Goal: Contribute content: Contribute content

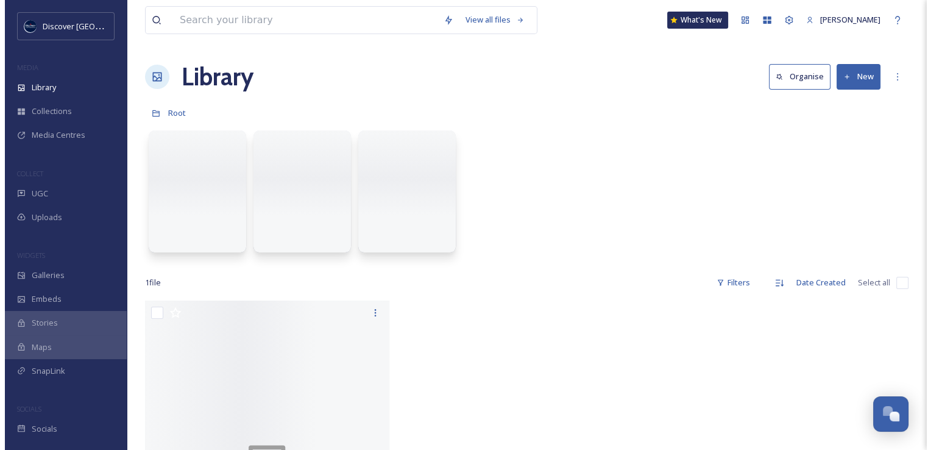
scroll to position [3109, 0]
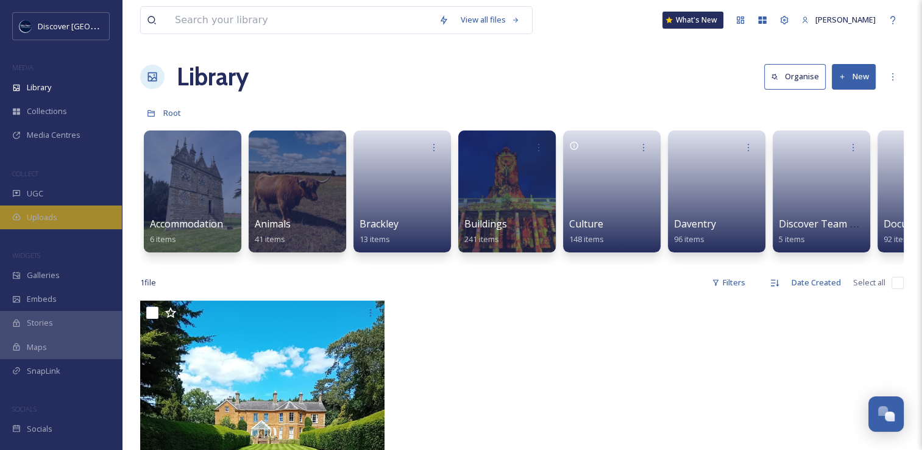
click at [49, 218] on span "Uploads" at bounding box center [42, 217] width 30 height 12
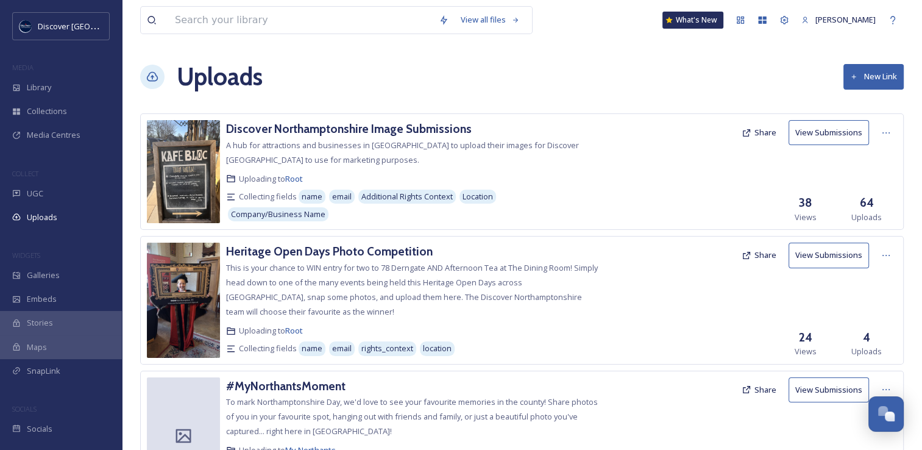
click at [759, 136] on button "Share" at bounding box center [759, 133] width 47 height 24
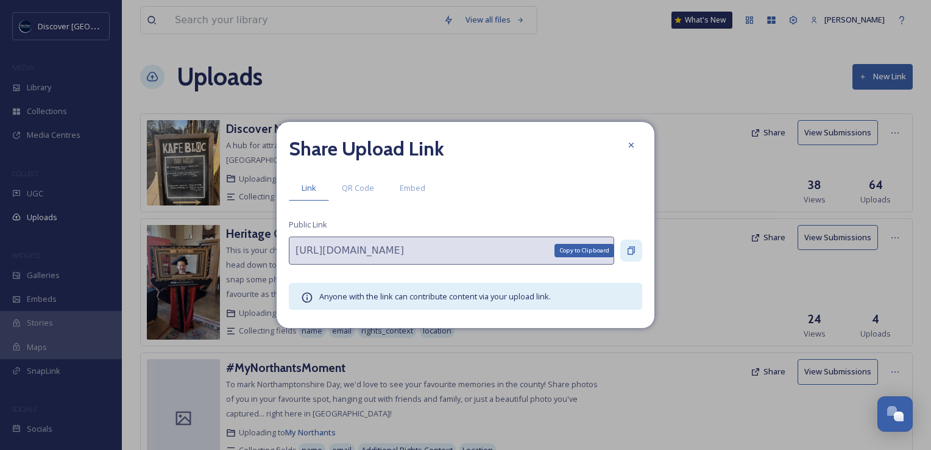
click at [638, 254] on div "Copy to Clipboard" at bounding box center [631, 251] width 22 height 22
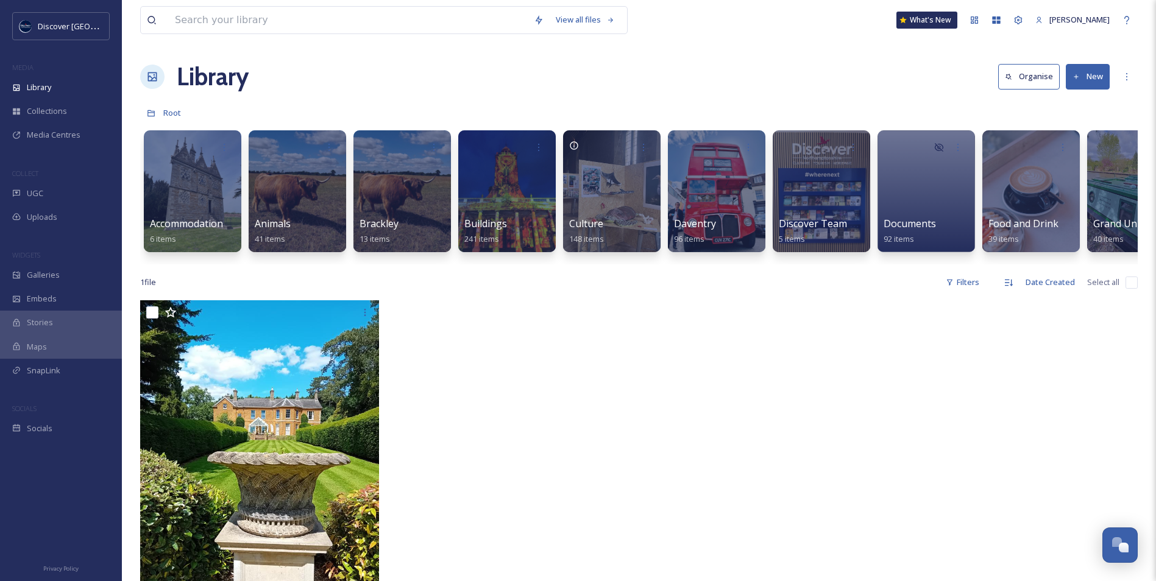
scroll to position [3080, 0]
click at [75, 130] on span "Media Centres" at bounding box center [54, 135] width 54 height 12
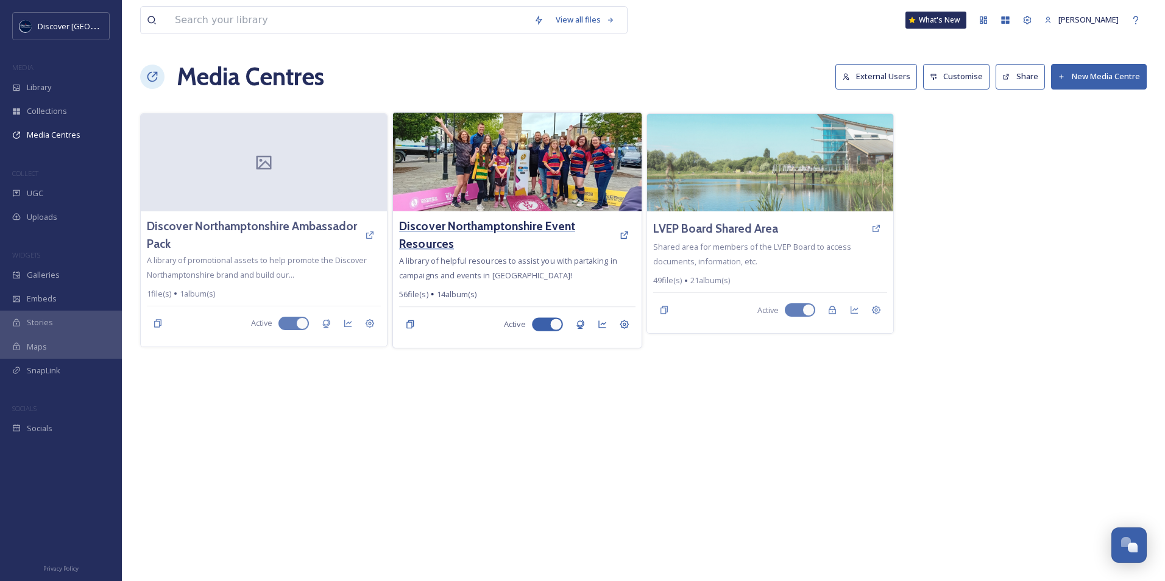
click at [477, 229] on h3 "Discover Northamptonshire Event Resources" at bounding box center [506, 235] width 214 height 35
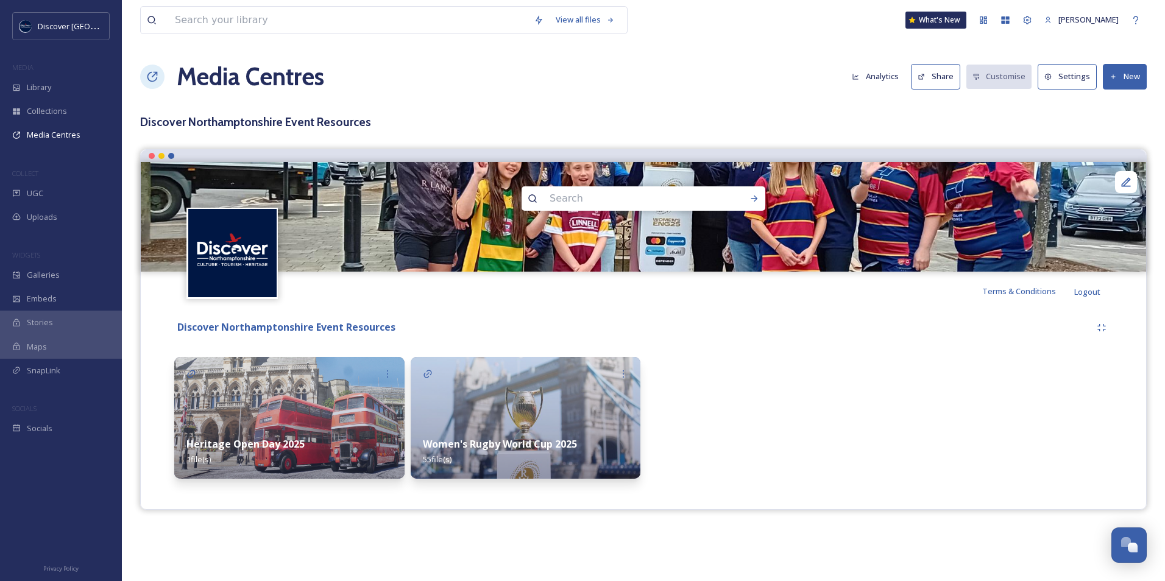
click at [1117, 74] on icon at bounding box center [1114, 77] width 8 height 8
click at [1118, 104] on span "Add Files" at bounding box center [1117, 105] width 33 height 12
click at [1119, 133] on span "Add Album" at bounding box center [1121, 129] width 40 height 12
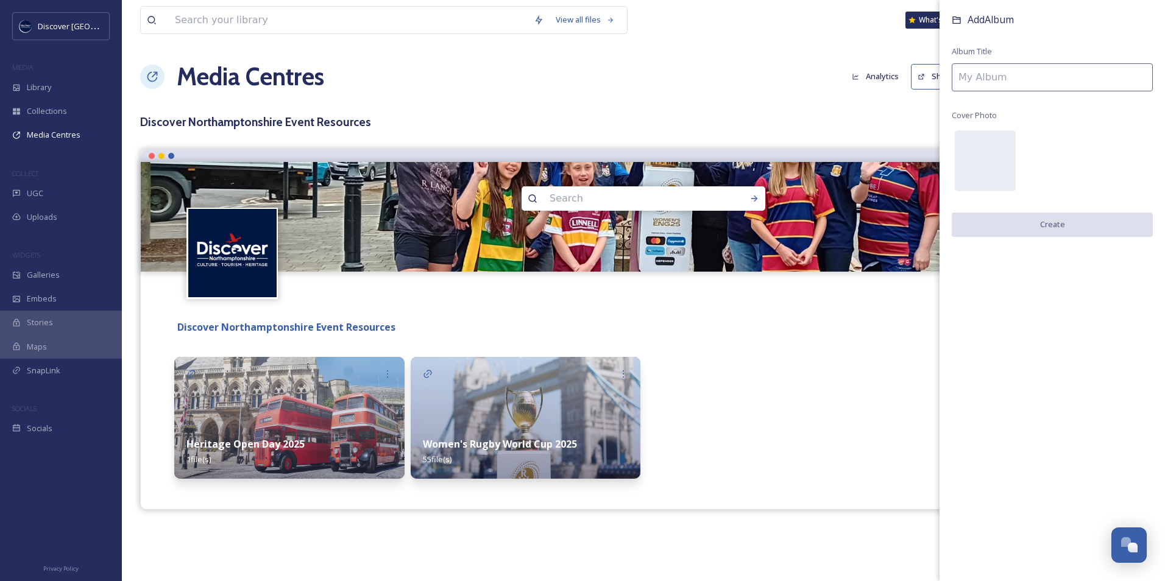
click at [1007, 79] on input at bounding box center [1052, 77] width 201 height 28
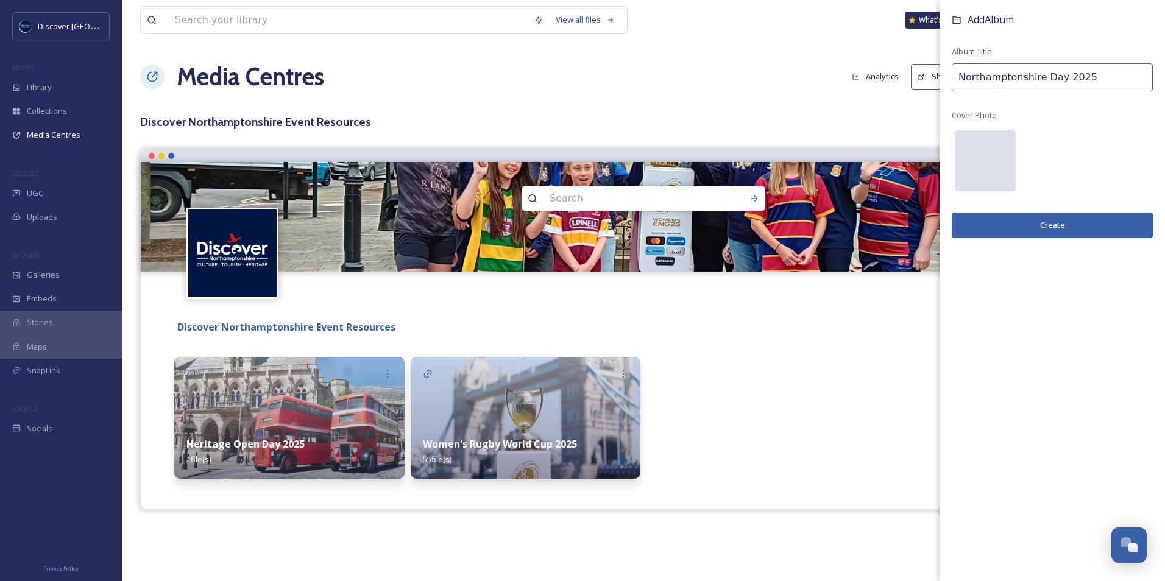
type input "Northamptonshire Day 2025"
click at [982, 156] on div at bounding box center [985, 160] width 61 height 61
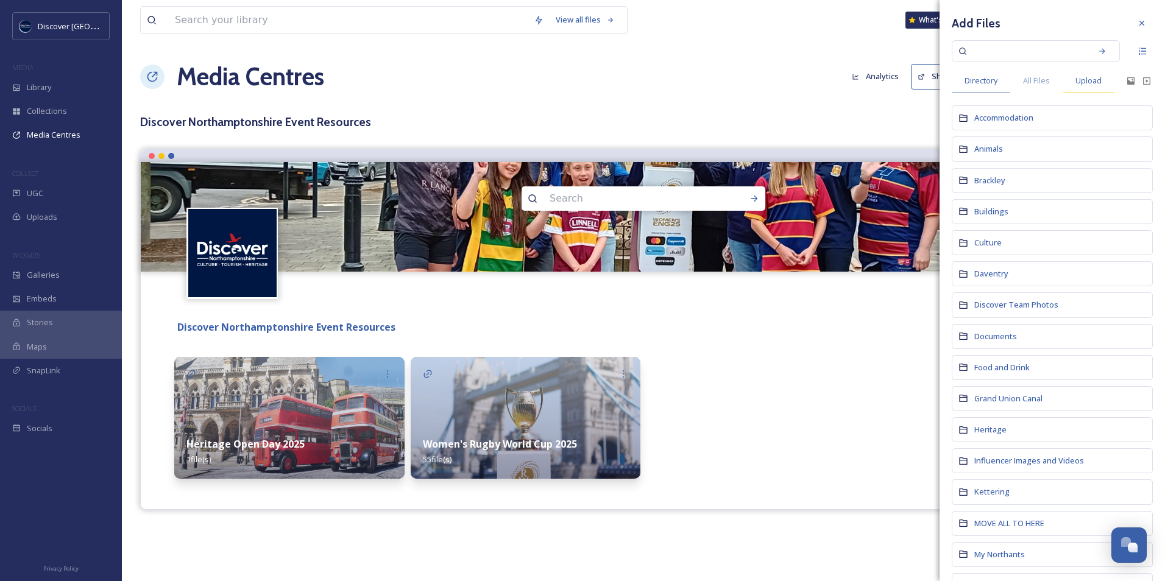
click at [1082, 80] on span "Upload" at bounding box center [1089, 81] width 26 height 12
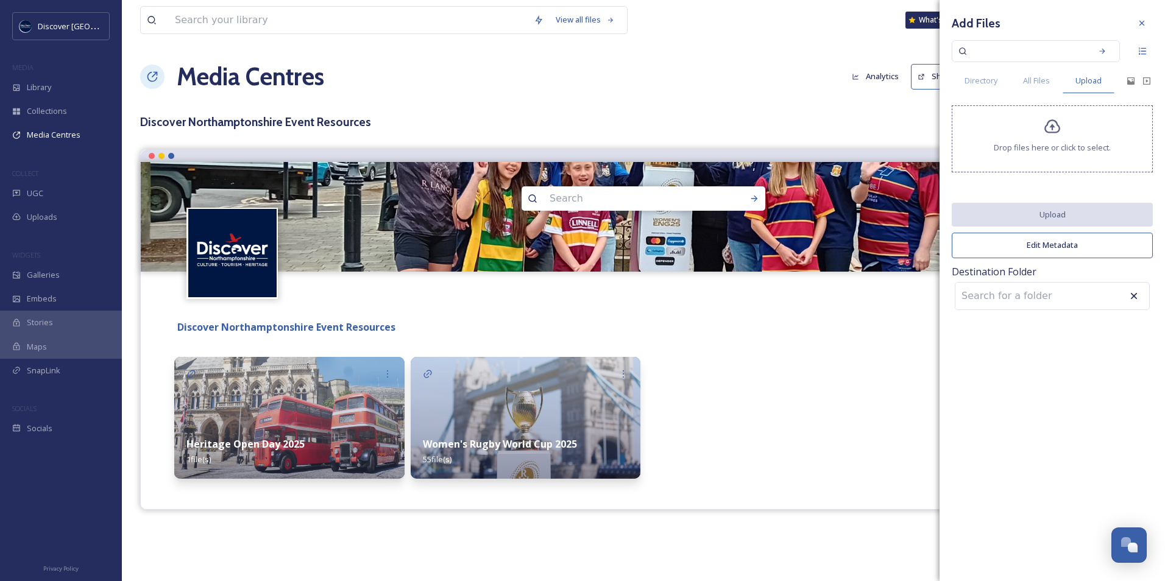
click at [1056, 140] on div "Drop files here or click to select." at bounding box center [1052, 138] width 201 height 67
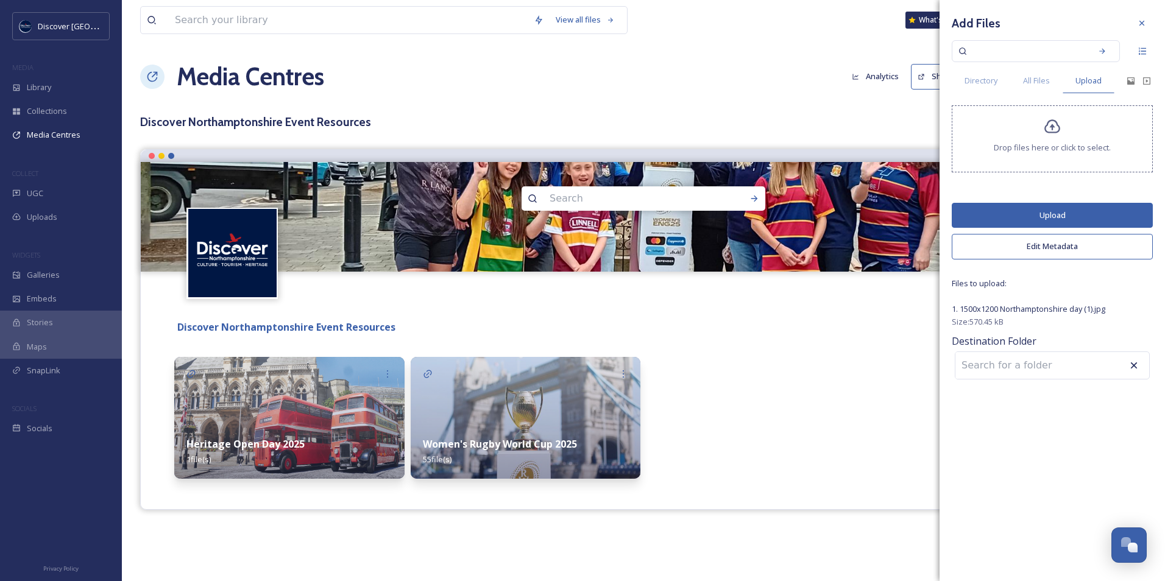
click at [1047, 216] on button "Upload" at bounding box center [1052, 215] width 201 height 25
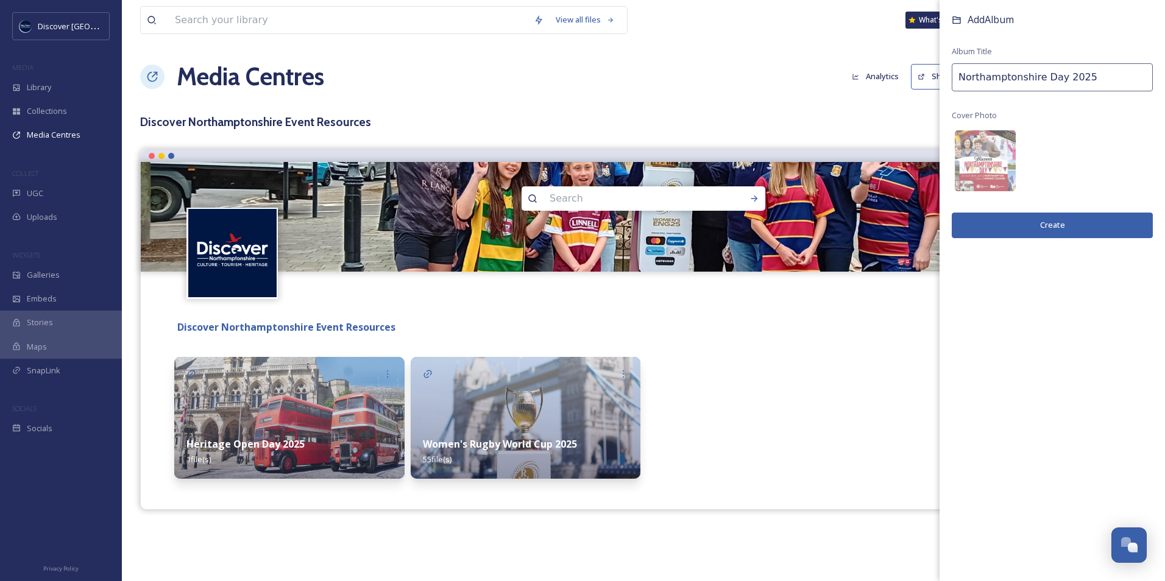
click at [1084, 228] on button "Create" at bounding box center [1052, 225] width 201 height 25
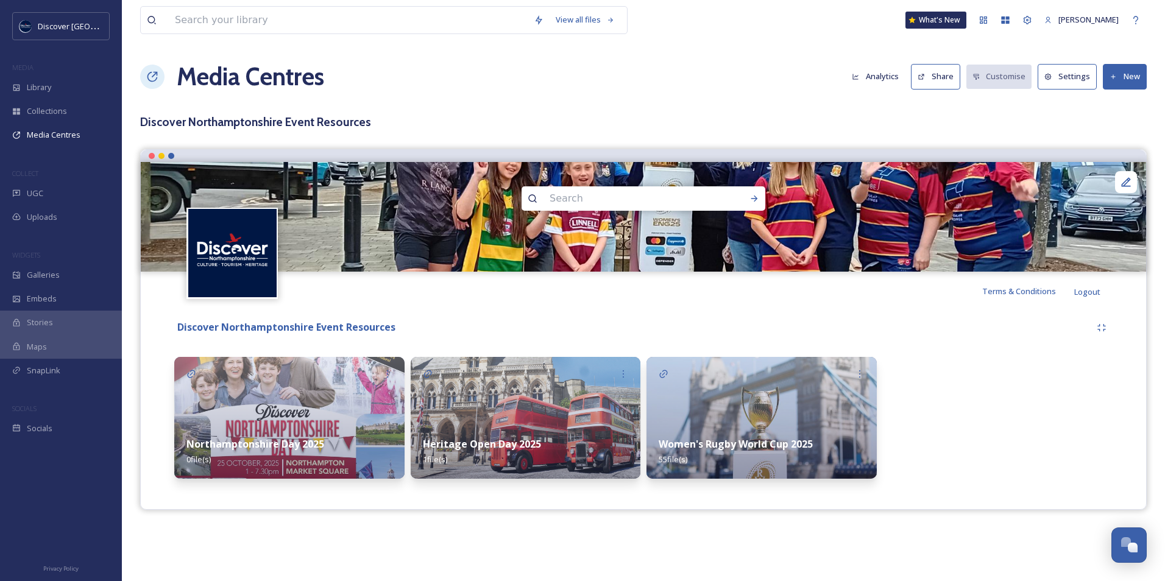
click at [322, 400] on img at bounding box center [289, 418] width 230 height 122
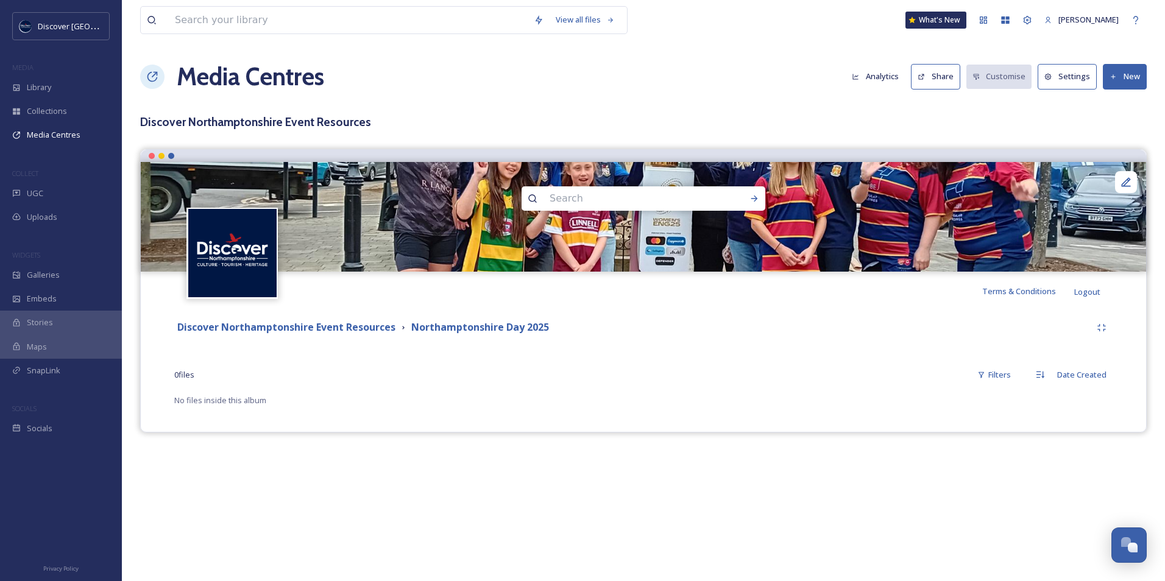
click at [1126, 77] on button "New" at bounding box center [1125, 76] width 44 height 25
click at [1128, 105] on span "Add Files" at bounding box center [1117, 105] width 33 height 12
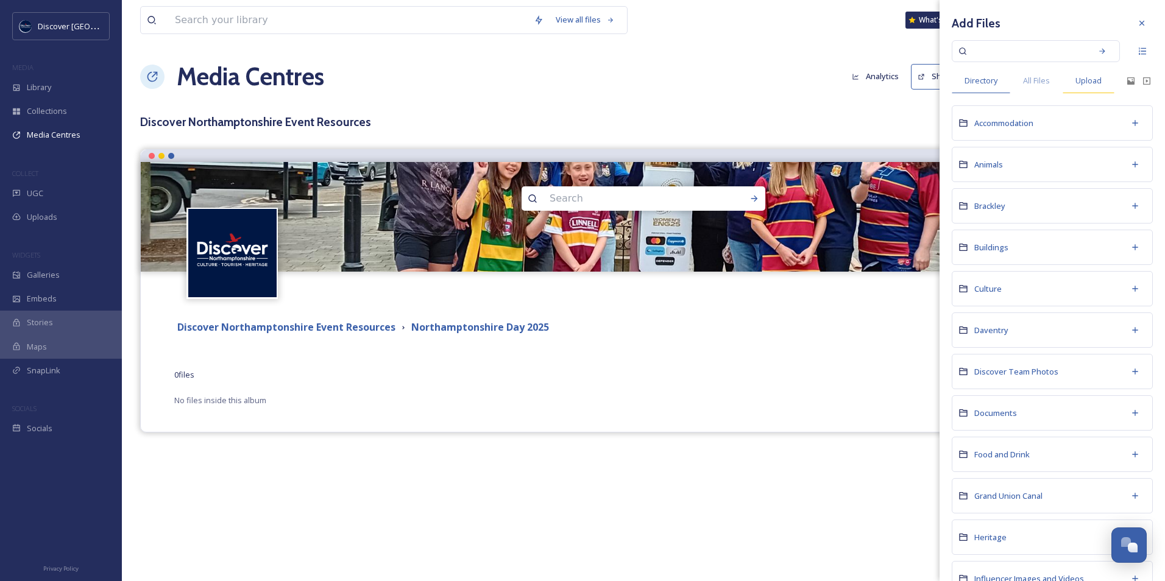
click at [1084, 84] on span "Upload" at bounding box center [1089, 81] width 26 height 12
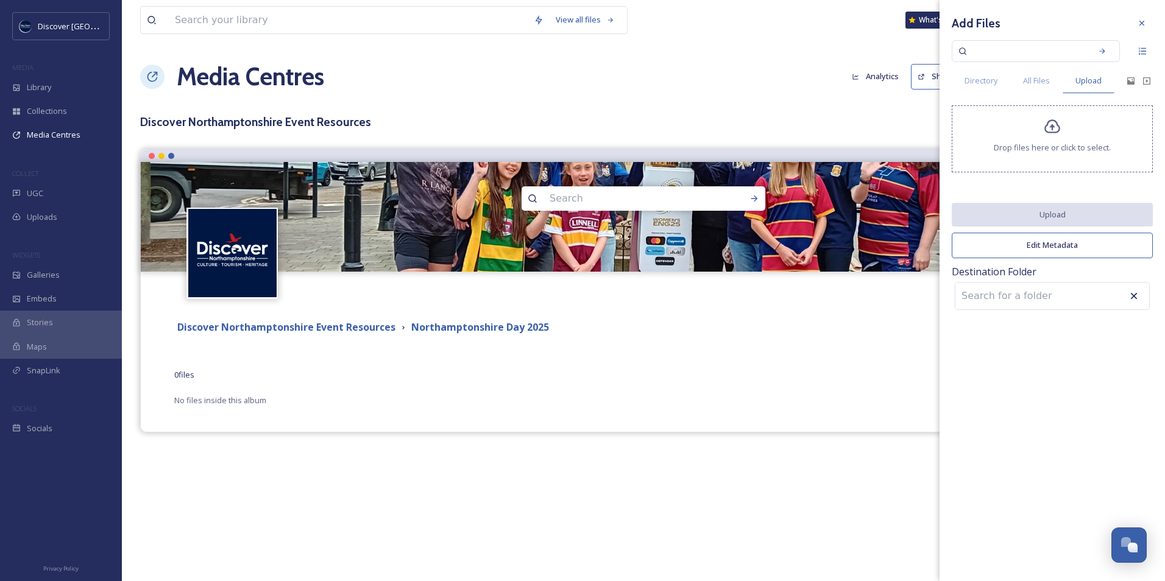
click at [1053, 145] on span "Drop files here or click to select." at bounding box center [1052, 148] width 117 height 12
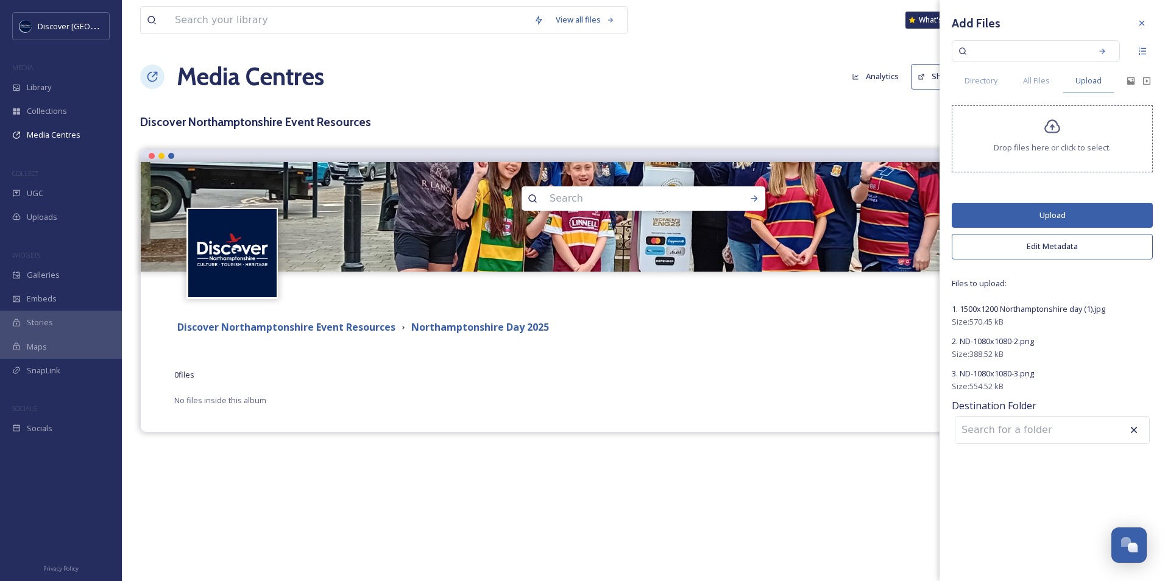
click at [1036, 219] on button "Upload" at bounding box center [1052, 215] width 201 height 25
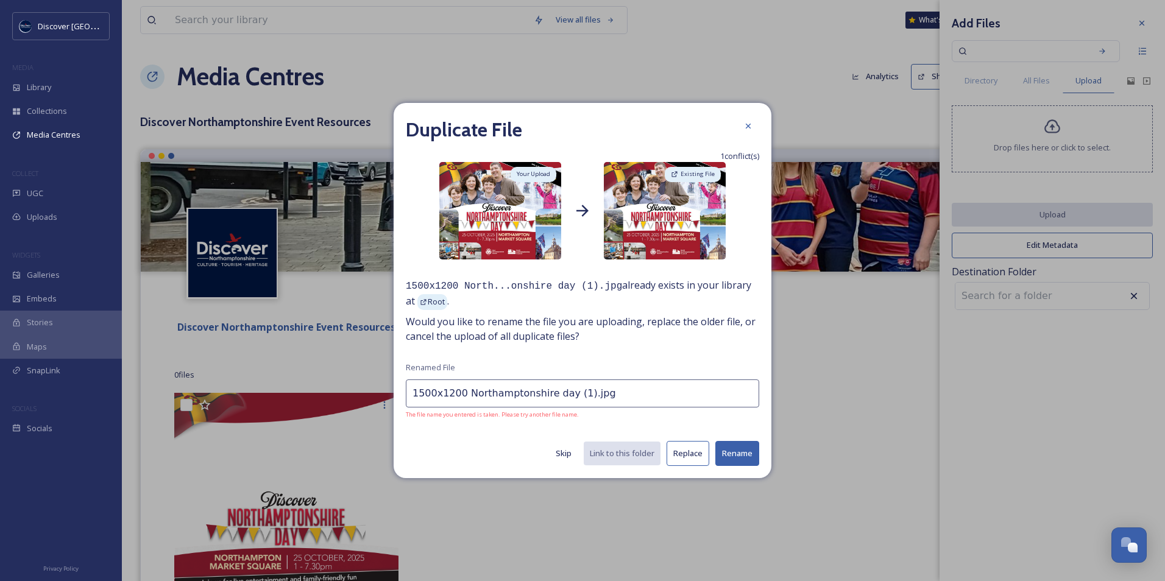
click at [694, 458] on button "Replace" at bounding box center [688, 453] width 43 height 25
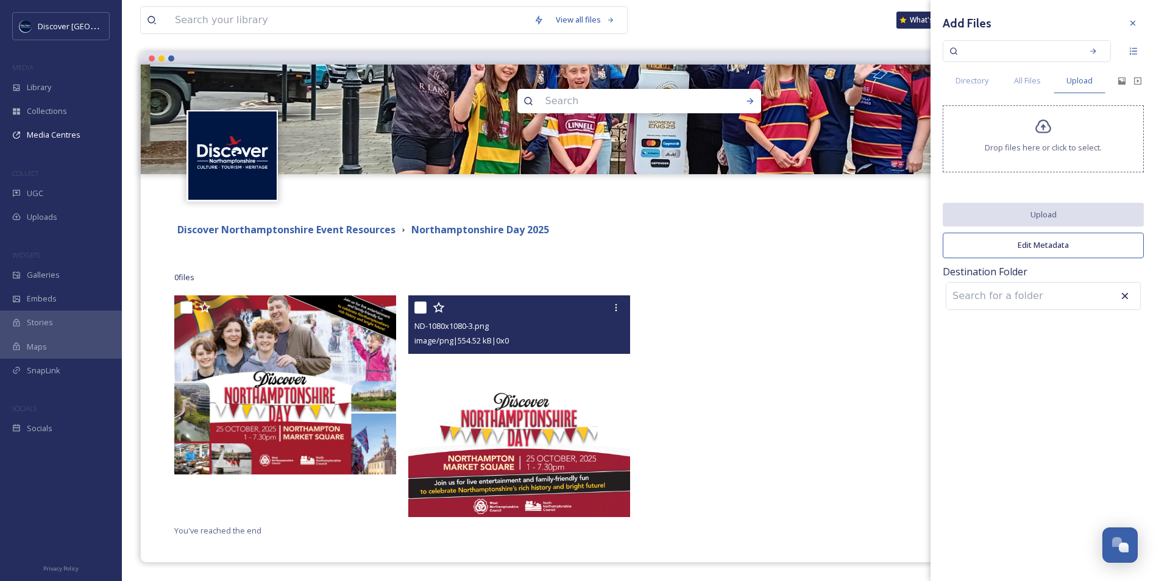
scroll to position [98, 0]
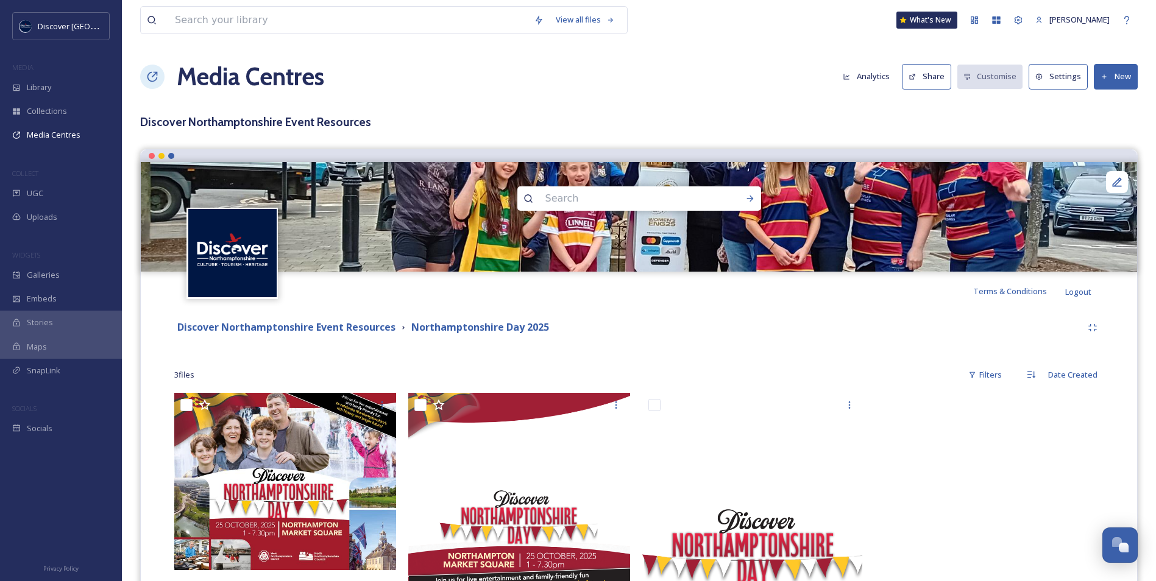
click at [1131, 78] on button "New" at bounding box center [1116, 76] width 44 height 25
click at [1108, 132] on span "Add Album" at bounding box center [1112, 129] width 40 height 12
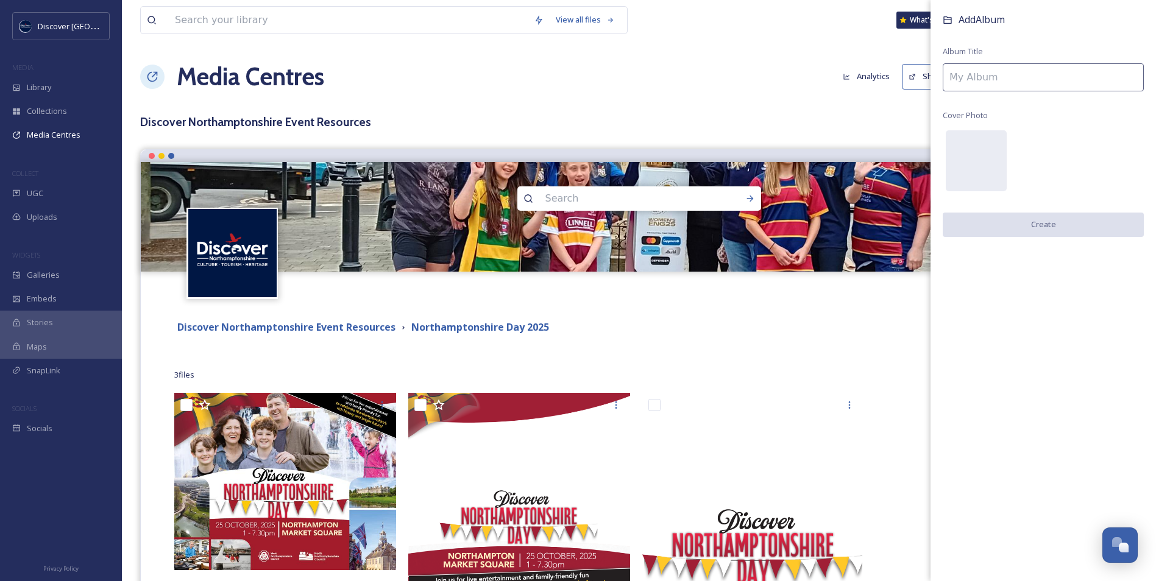
click at [970, 82] on input at bounding box center [1043, 77] width 201 height 28
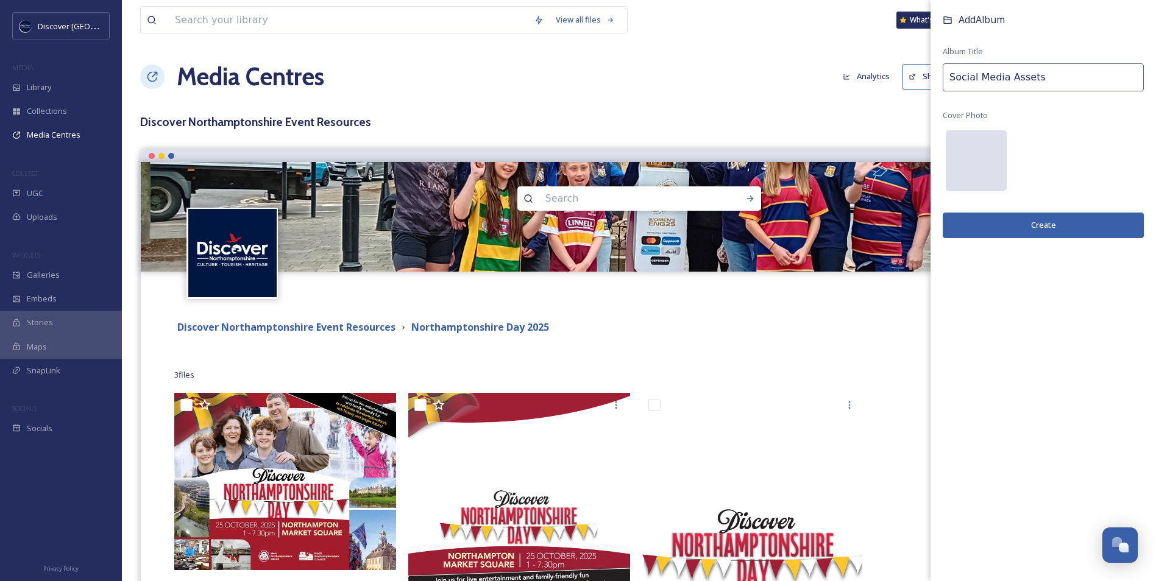
type input "Social Media Assets"
click at [985, 168] on div at bounding box center [976, 160] width 61 height 61
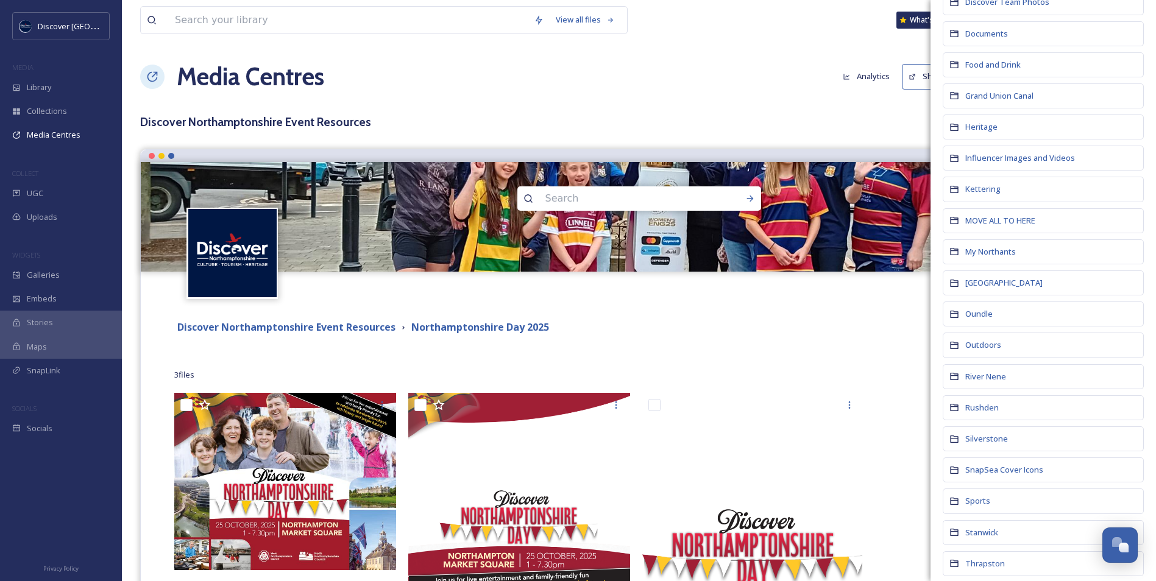
scroll to position [305, 0]
click at [1021, 466] on span "SnapSea Cover Icons" at bounding box center [1004, 468] width 78 height 11
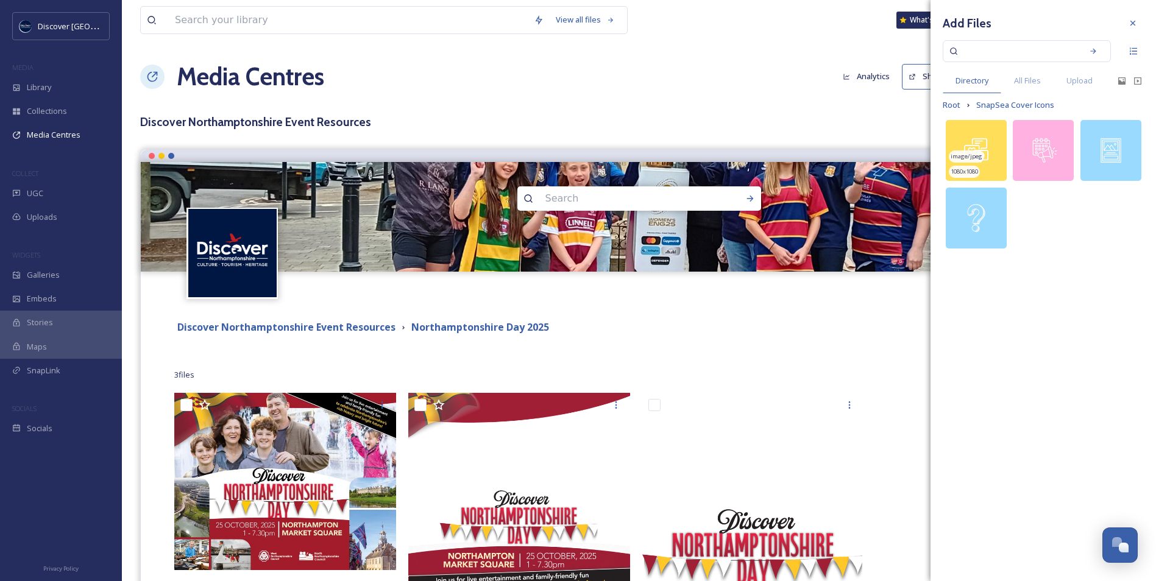
click at [984, 151] on img at bounding box center [976, 150] width 61 height 61
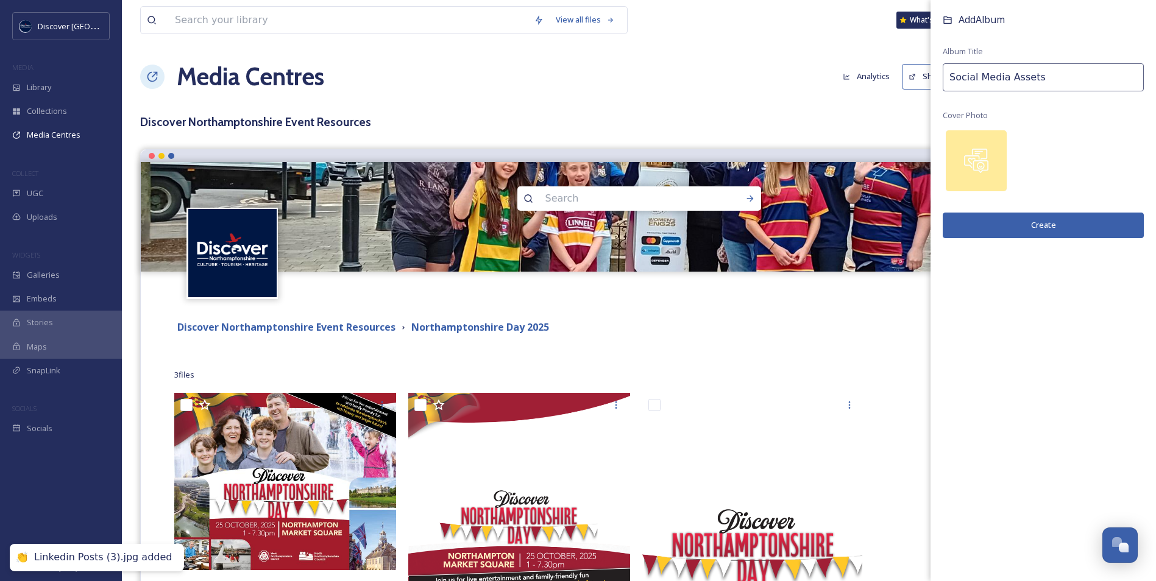
click at [1009, 220] on button "Create" at bounding box center [1043, 225] width 201 height 25
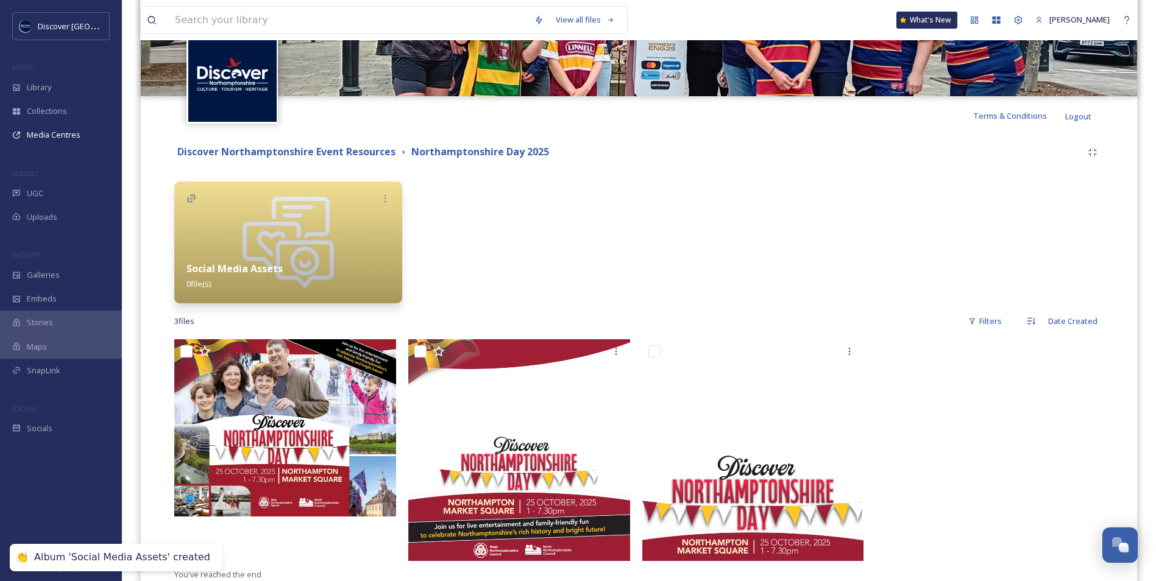
scroll to position [219, 0]
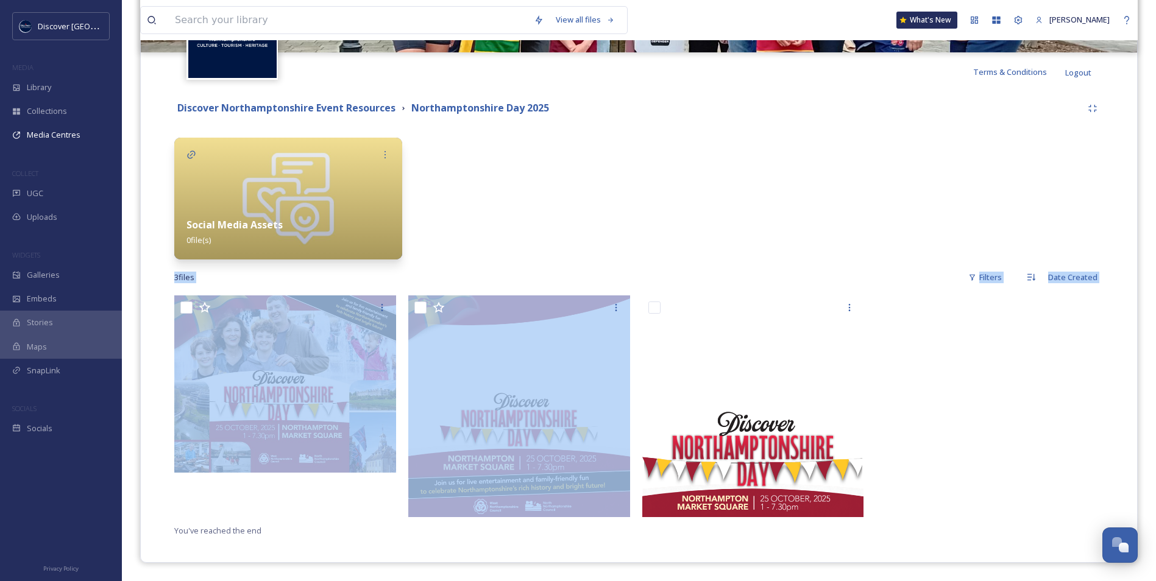
drag, startPoint x: 552, startPoint y: 311, endPoint x: 503, endPoint y: 232, distance: 93.4
click at [503, 232] on div "Discover Northamptonshire Event Resources Northamptonshire Day 2025 Social Medi…" at bounding box center [639, 317] width 978 height 453
click at [503, 233] on div at bounding box center [522, 199] width 228 height 122
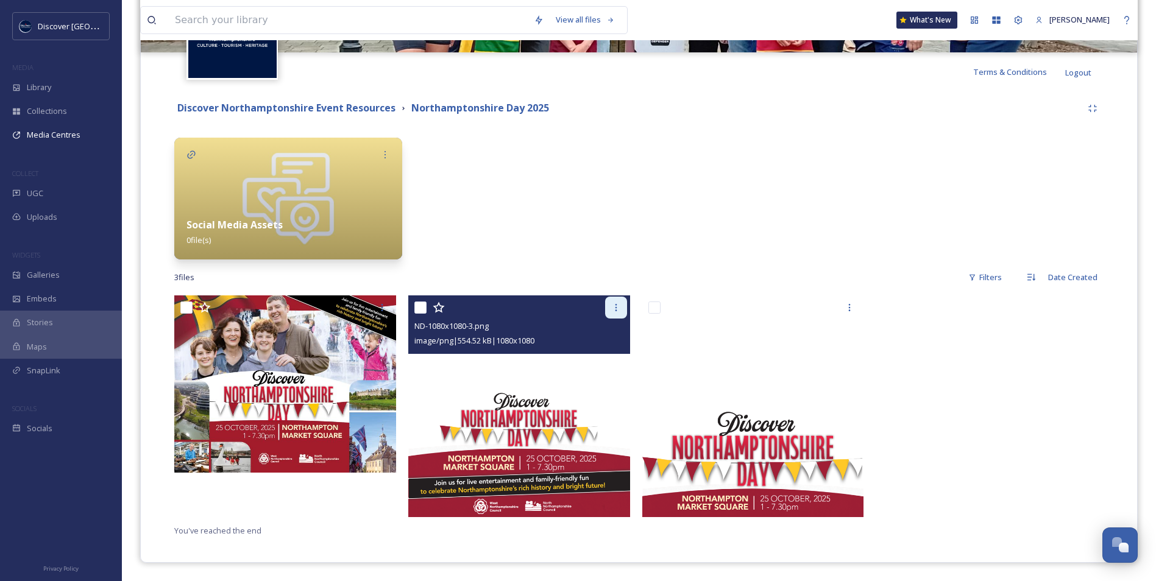
click at [617, 306] on icon at bounding box center [616, 308] width 10 height 10
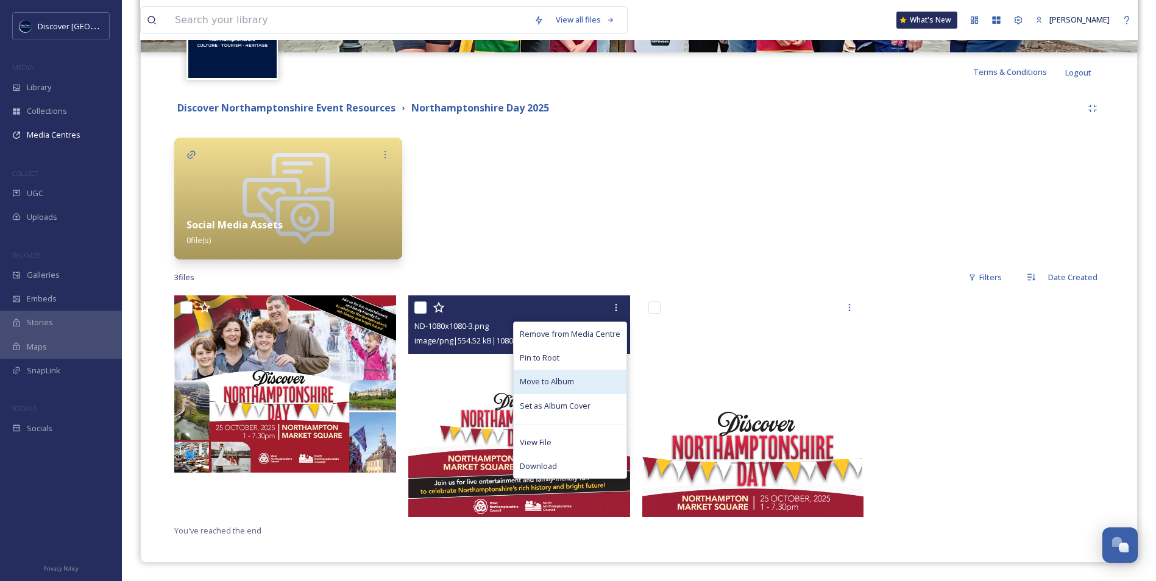
click at [591, 386] on div "Move to Album" at bounding box center [570, 382] width 113 height 24
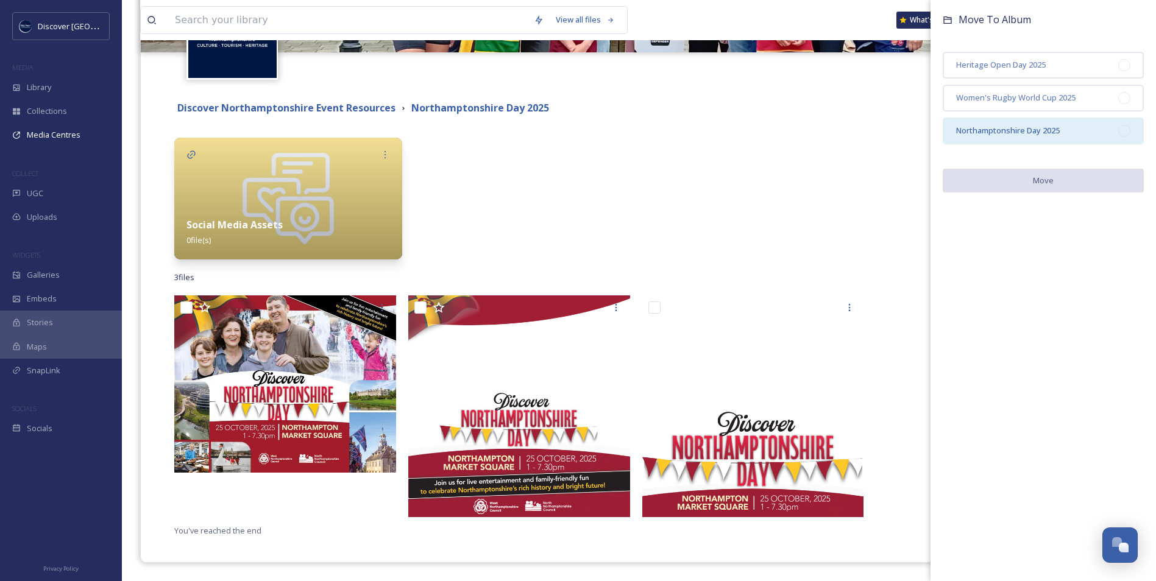
click at [1026, 138] on div "Northamptonshire Day 2025" at bounding box center [1043, 131] width 201 height 27
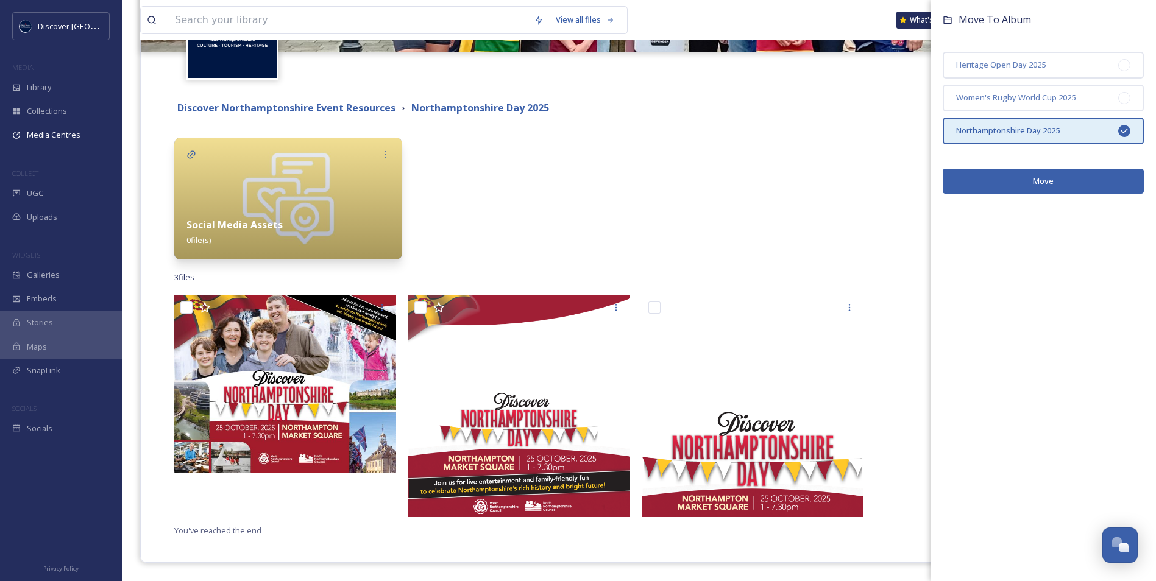
click at [755, 243] on div at bounding box center [756, 199] width 228 height 122
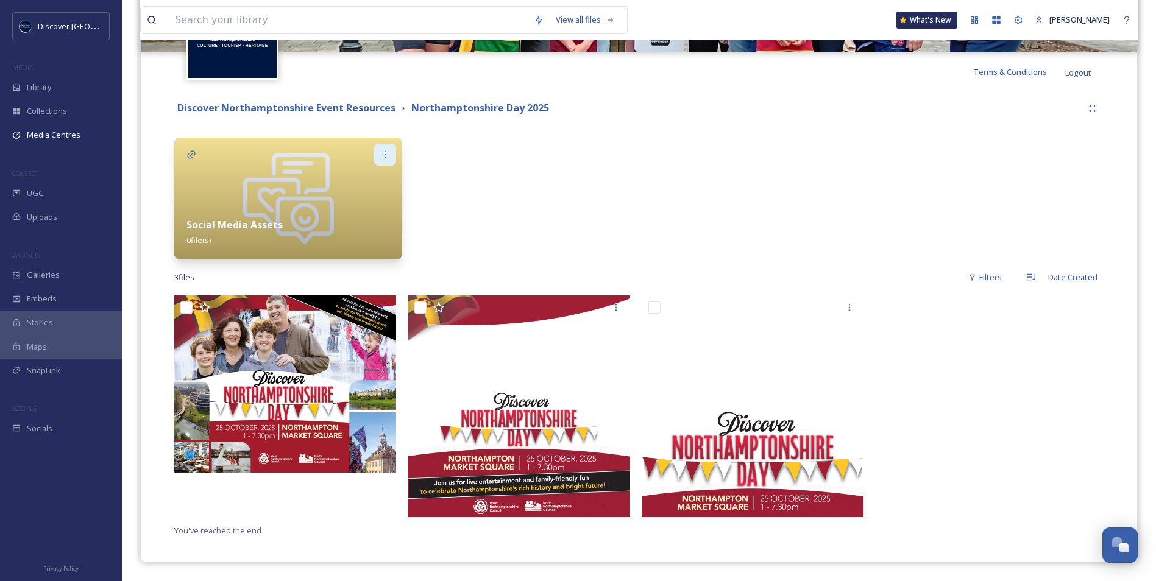
click at [390, 161] on div at bounding box center [385, 155] width 22 height 22
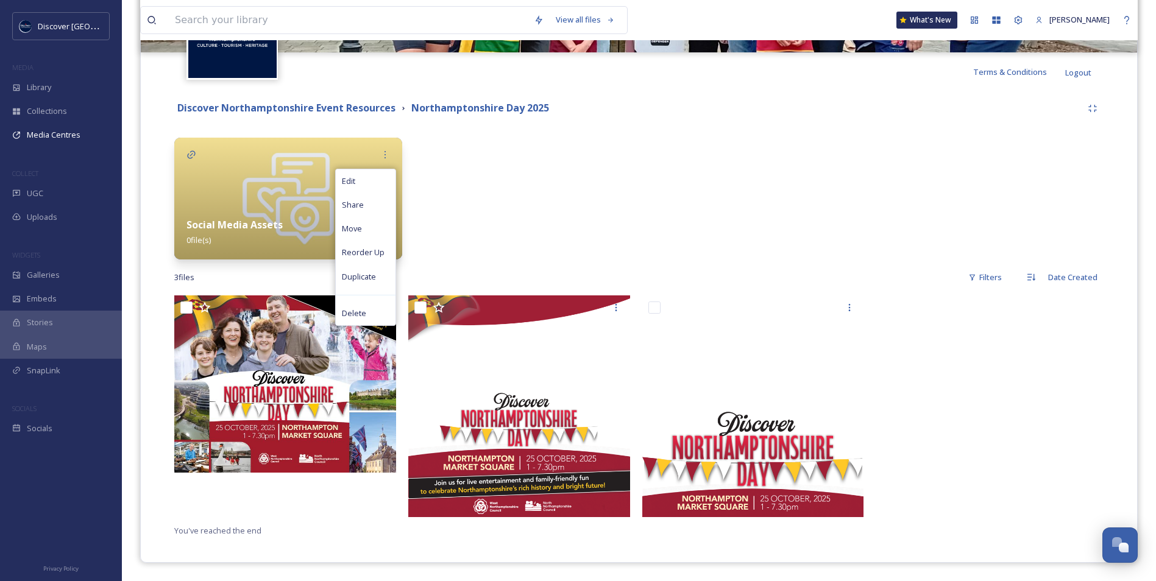
click at [474, 229] on div at bounding box center [522, 199] width 228 height 122
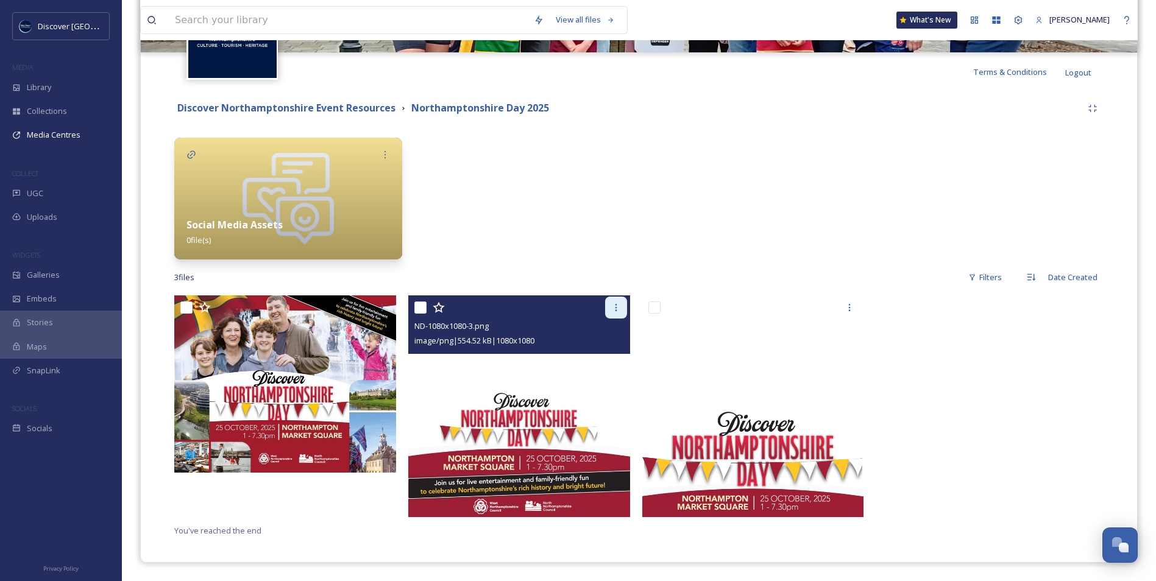
click at [617, 310] on icon at bounding box center [616, 308] width 10 height 10
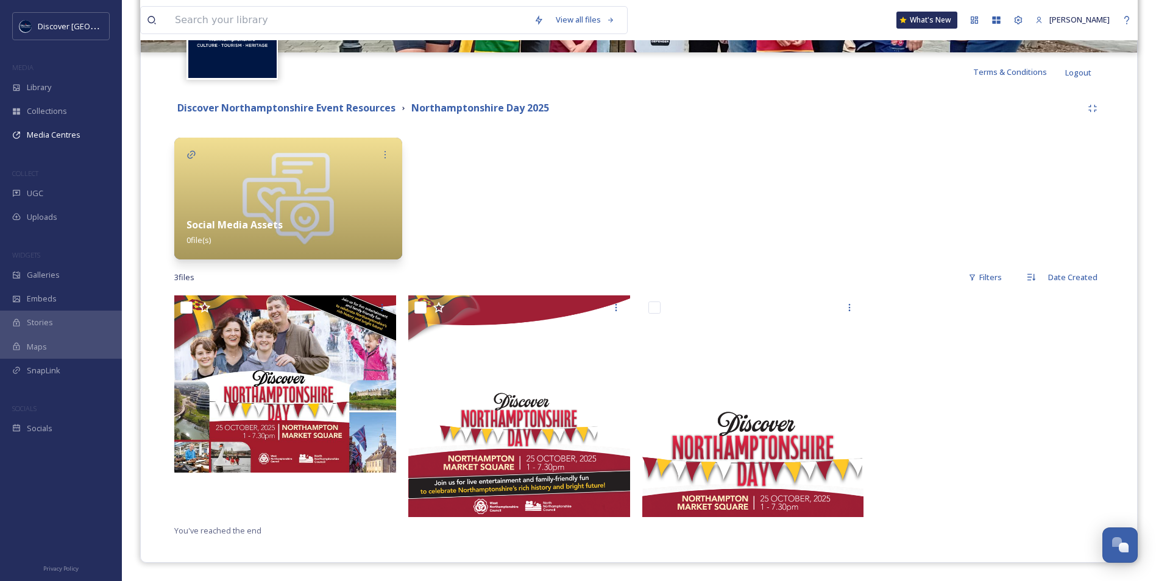
click at [533, 240] on div at bounding box center [522, 199] width 228 height 122
click at [338, 206] on div "Social Media Assets 0 file(s)" at bounding box center [288, 232] width 228 height 54
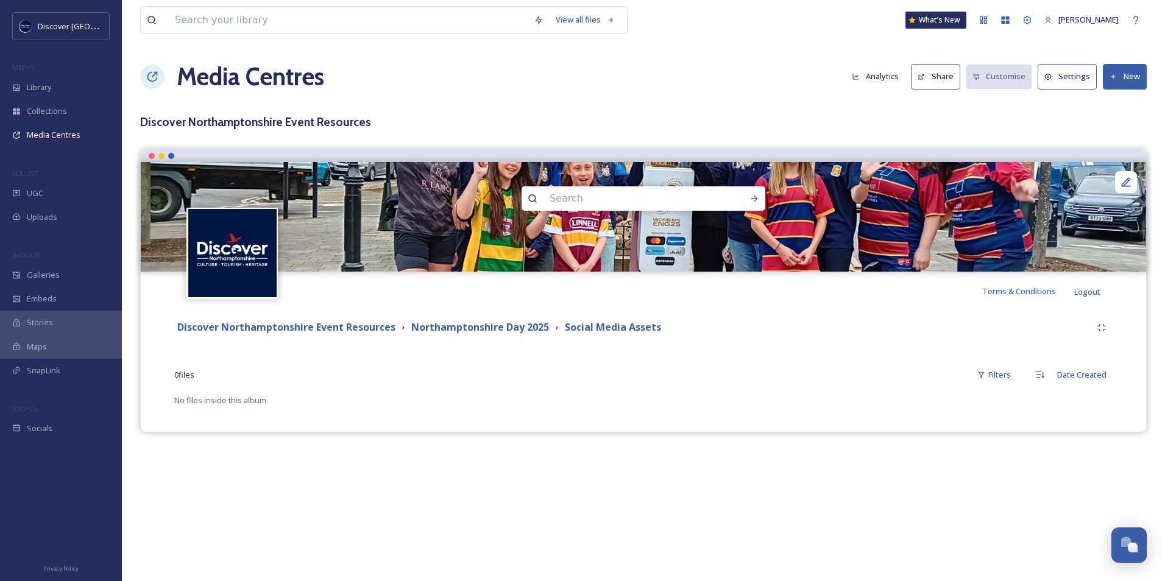
click at [1122, 77] on button "New" at bounding box center [1125, 76] width 44 height 25
click at [1121, 103] on span "Add Files" at bounding box center [1117, 105] width 33 height 12
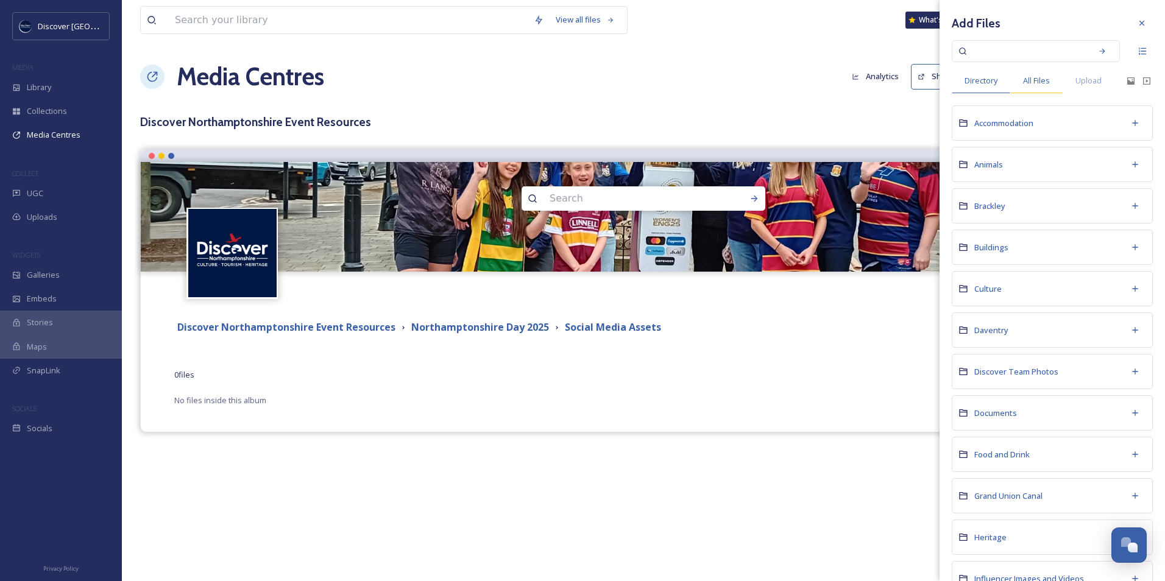
click at [1040, 82] on span "All Files" at bounding box center [1036, 81] width 27 height 12
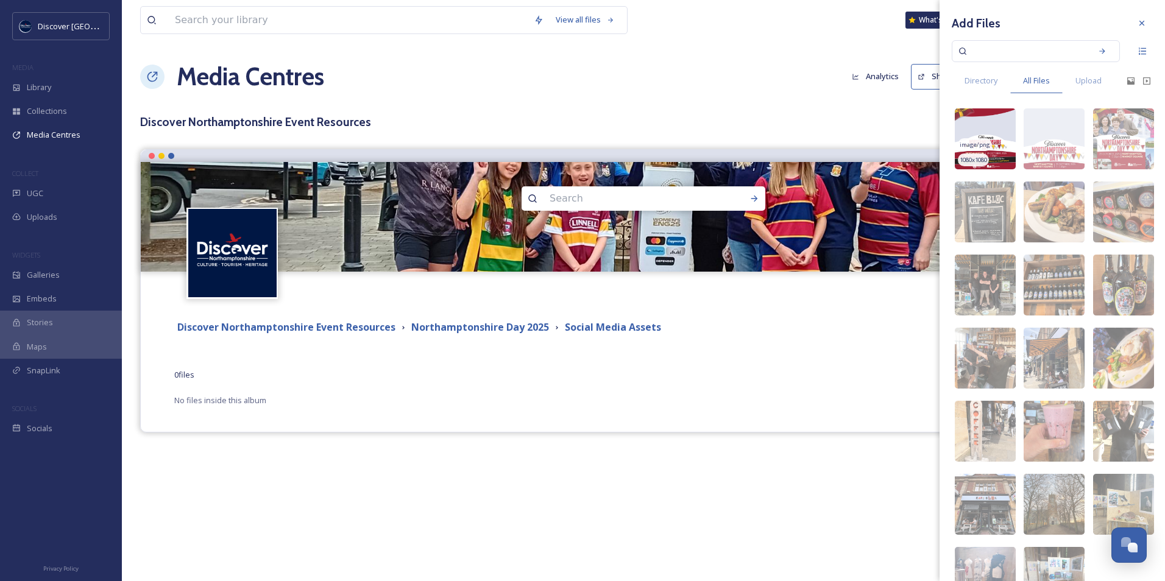
click at [996, 132] on img at bounding box center [985, 138] width 61 height 61
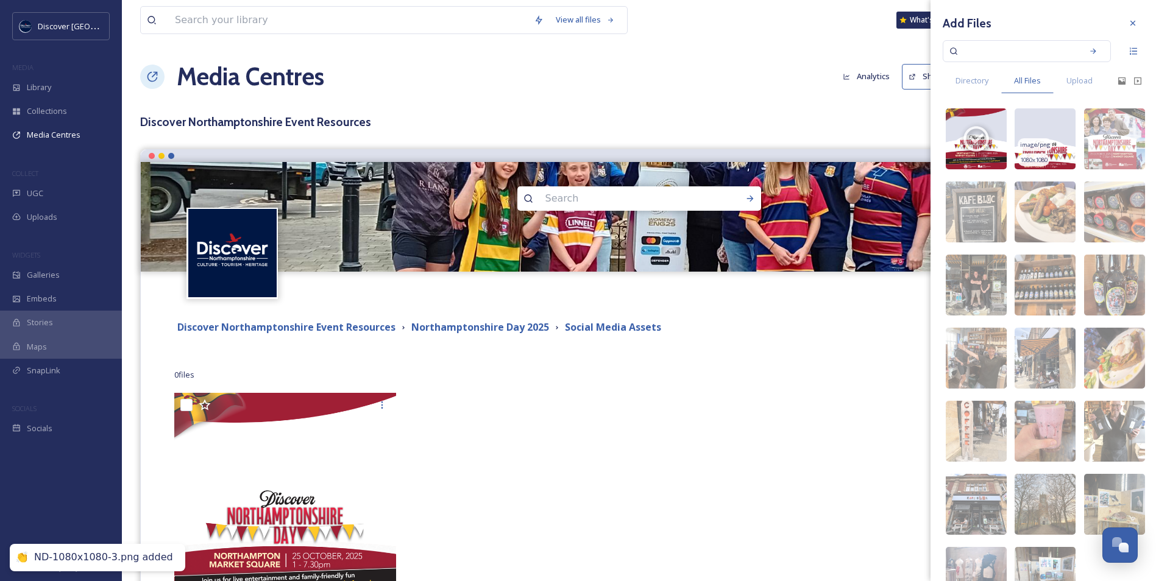
click at [1029, 132] on img at bounding box center [1045, 138] width 61 height 61
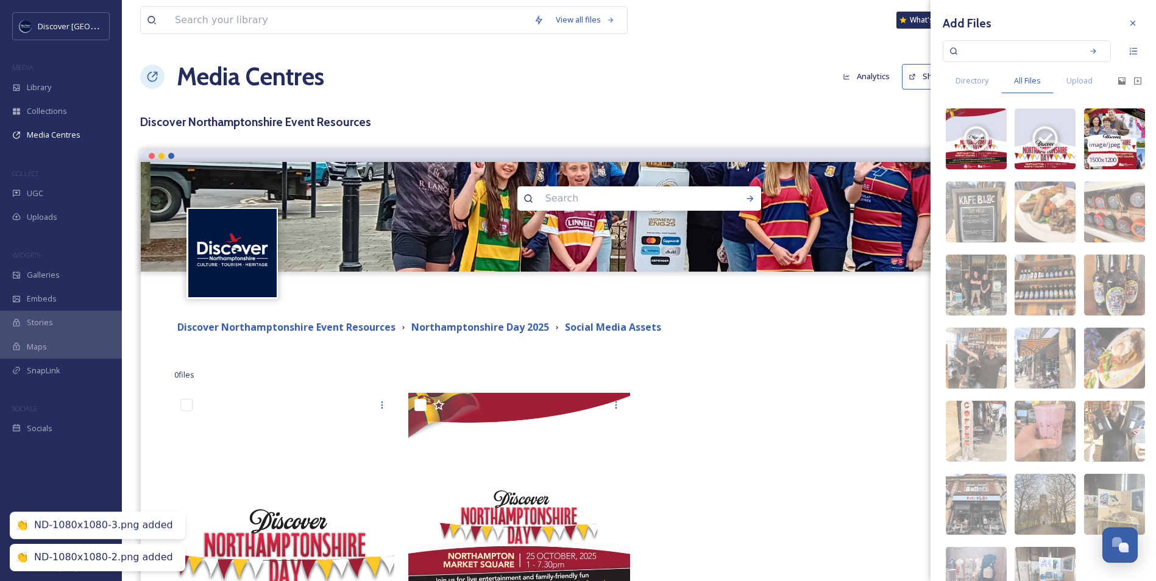
click at [1095, 127] on img at bounding box center [1114, 138] width 61 height 61
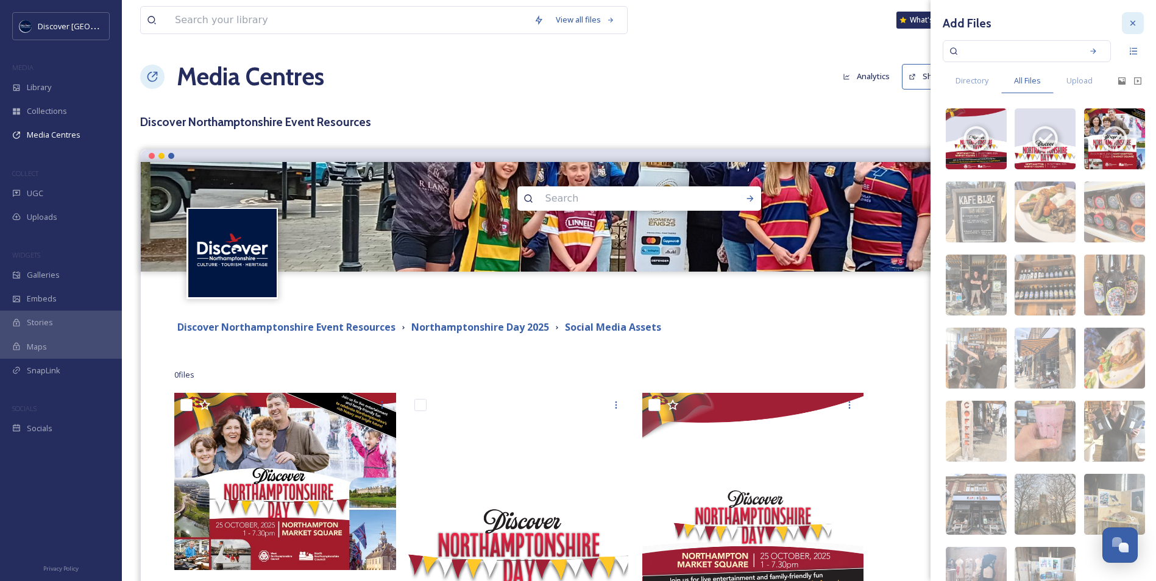
click at [1125, 28] on div at bounding box center [1133, 23] width 22 height 22
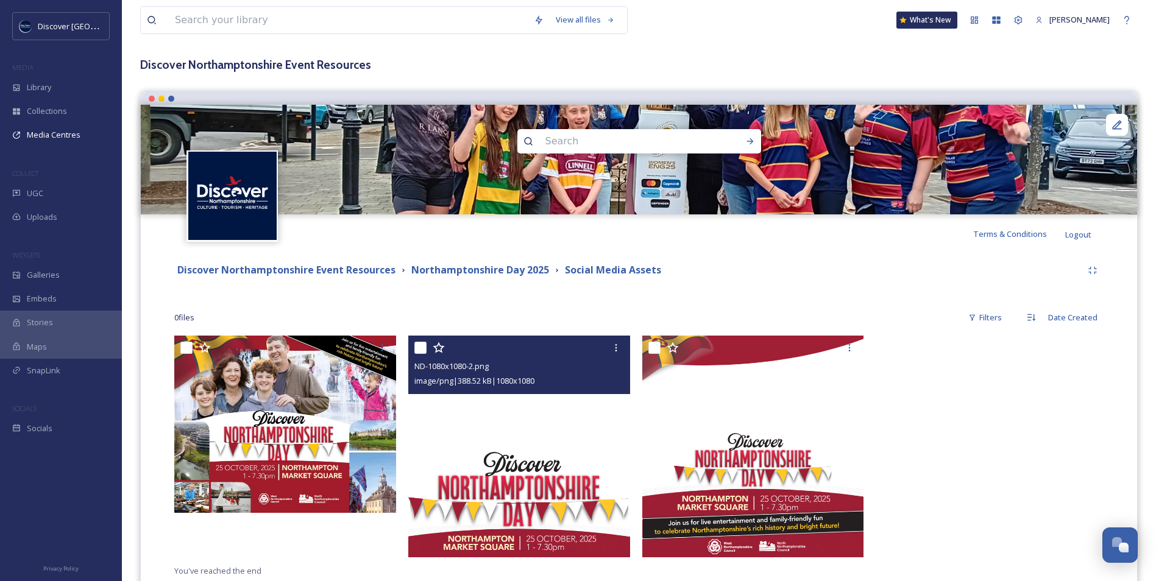
scroll to position [98, 0]
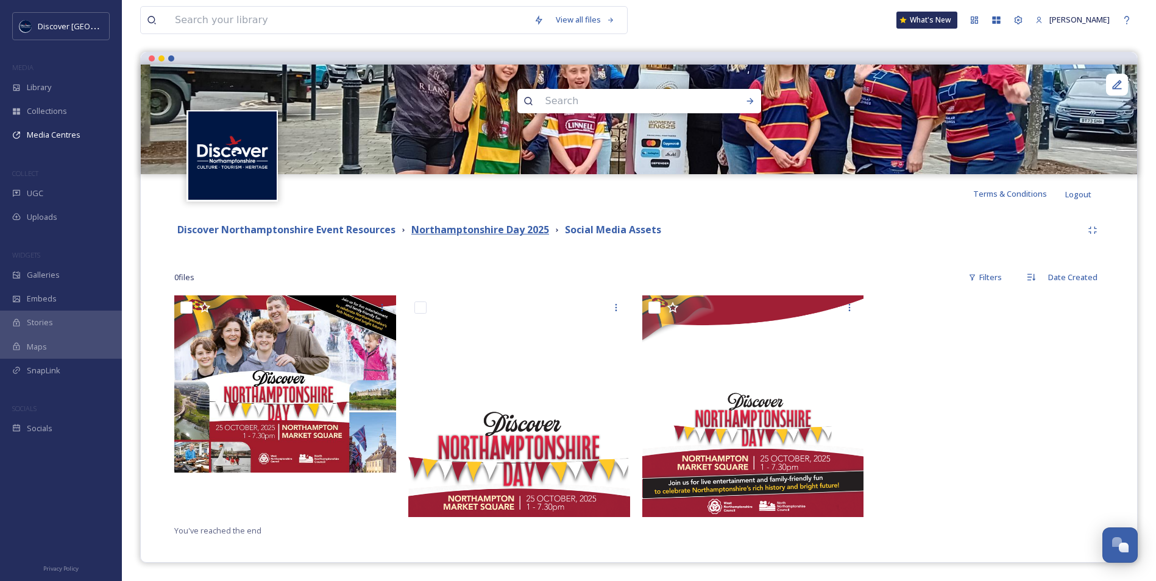
click at [526, 229] on strong "Northamptonshire Day 2025" at bounding box center [480, 229] width 138 height 13
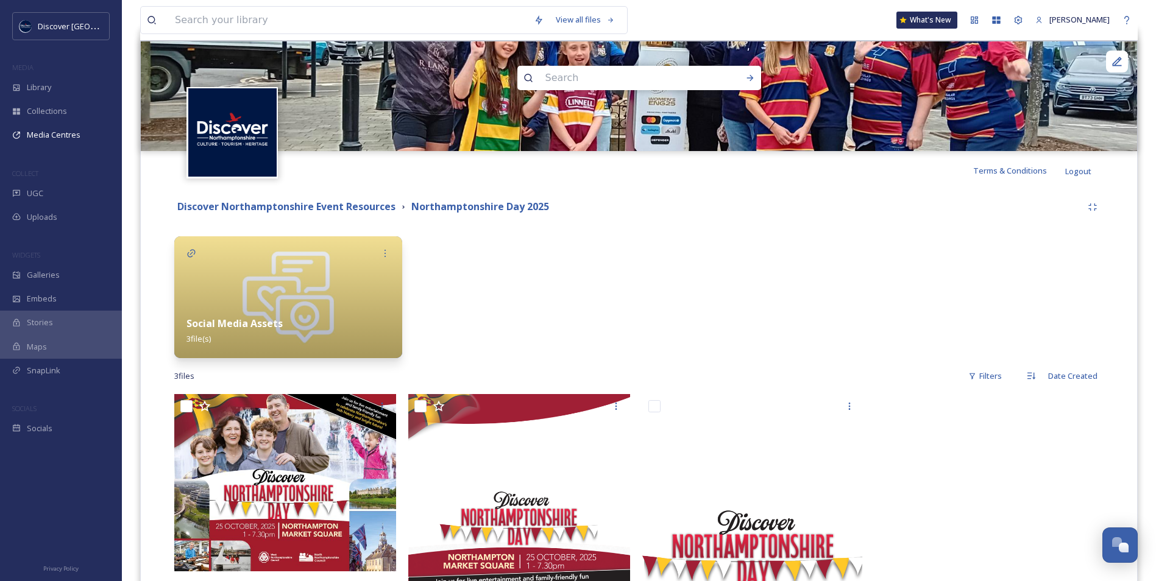
scroll to position [122, 0]
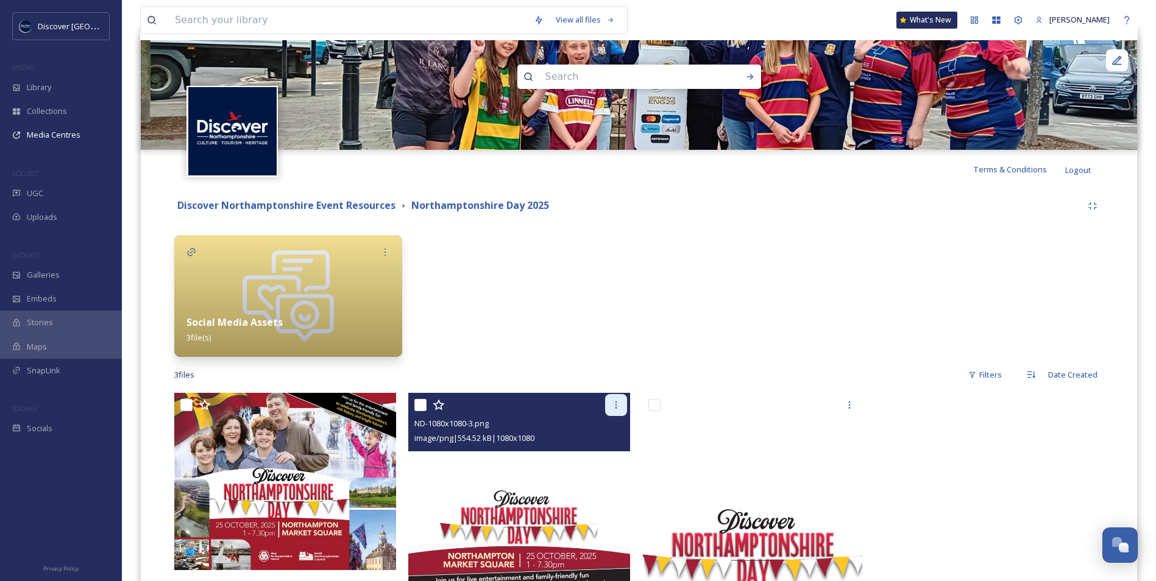
click at [619, 403] on icon at bounding box center [616, 405] width 10 height 10
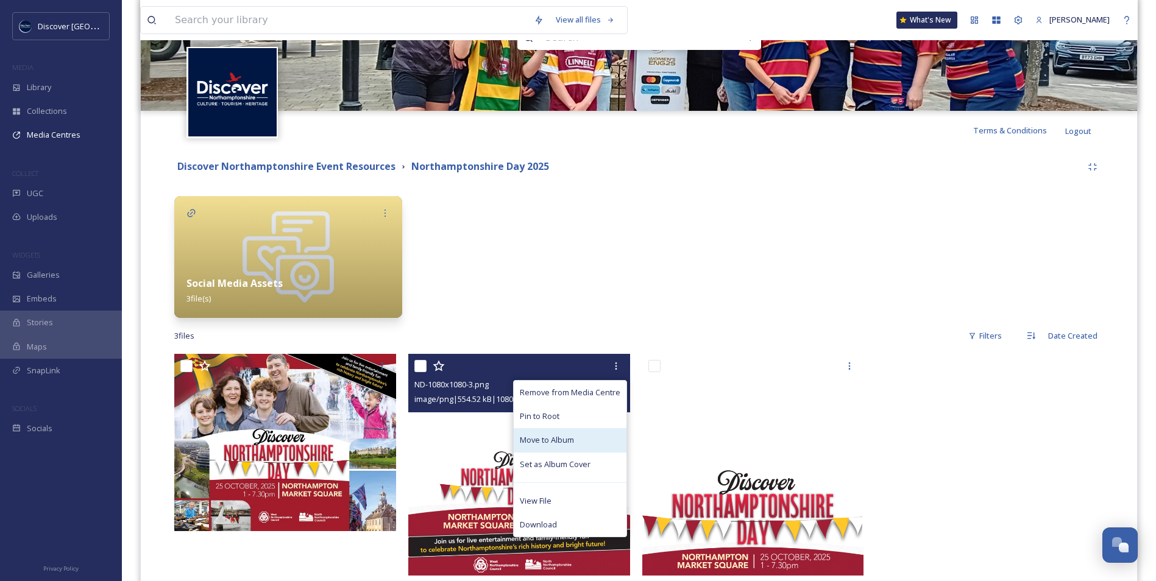
scroll to position [183, 0]
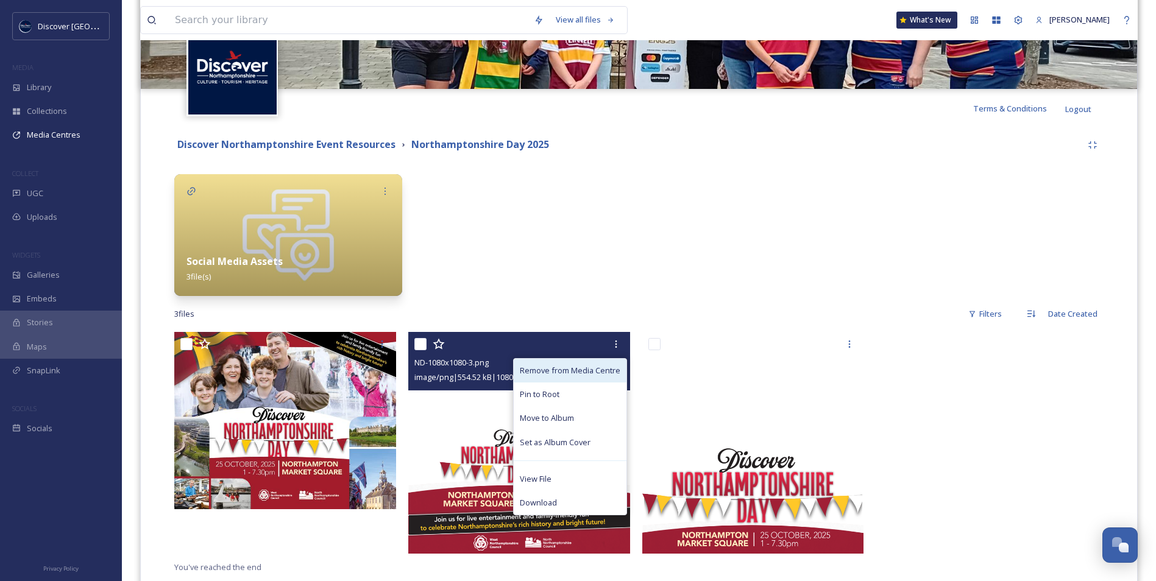
click at [602, 361] on div "Remove from Media Centre" at bounding box center [570, 371] width 113 height 24
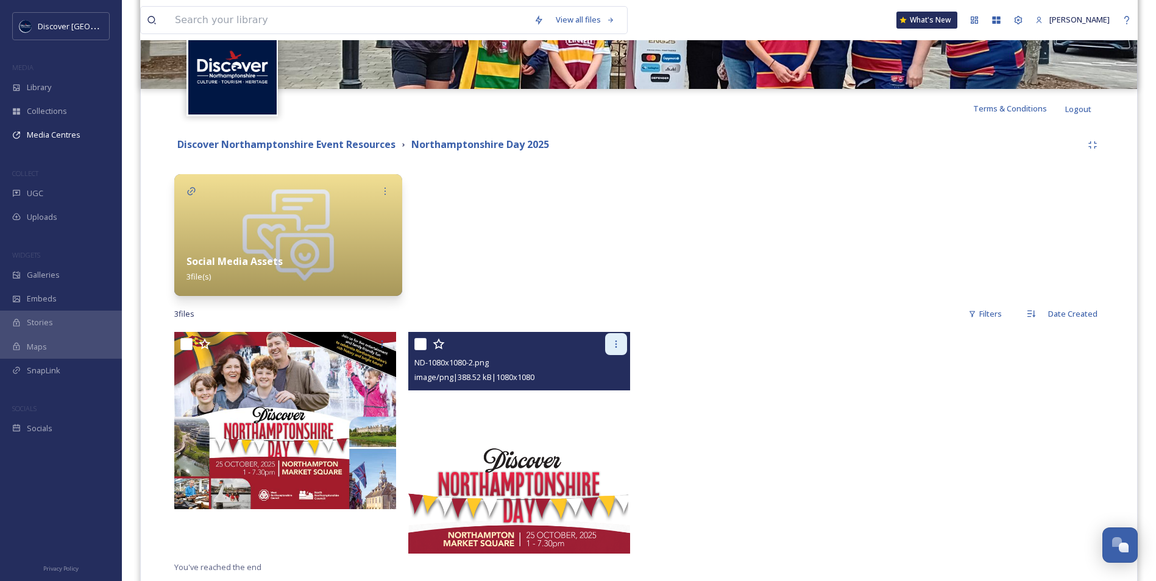
click at [622, 343] on div at bounding box center [616, 344] width 22 height 22
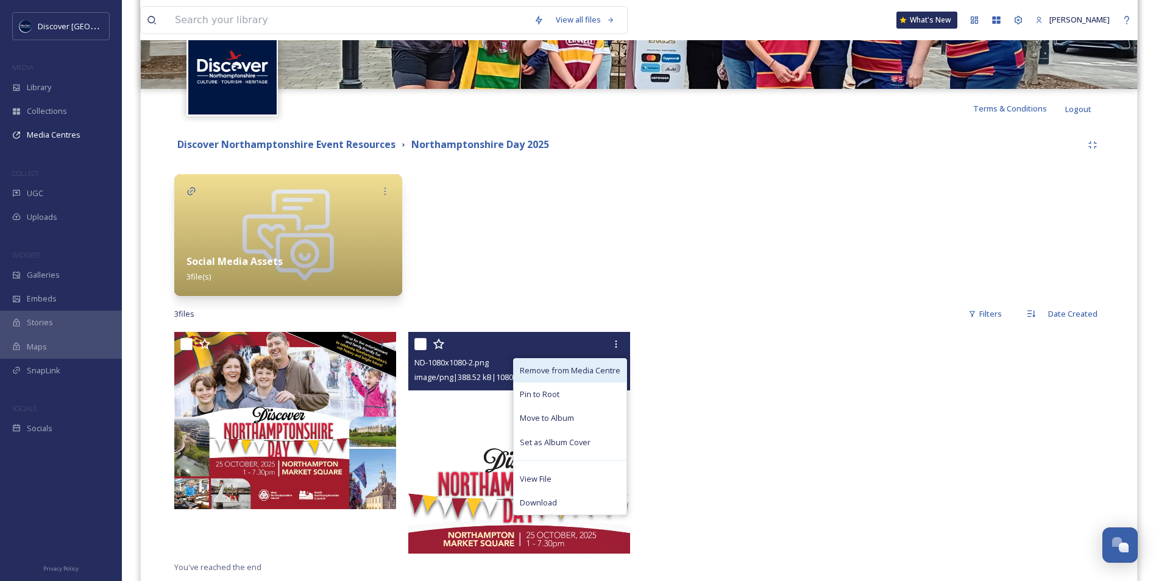
click at [609, 375] on span "Remove from Media Centre" at bounding box center [570, 371] width 101 height 12
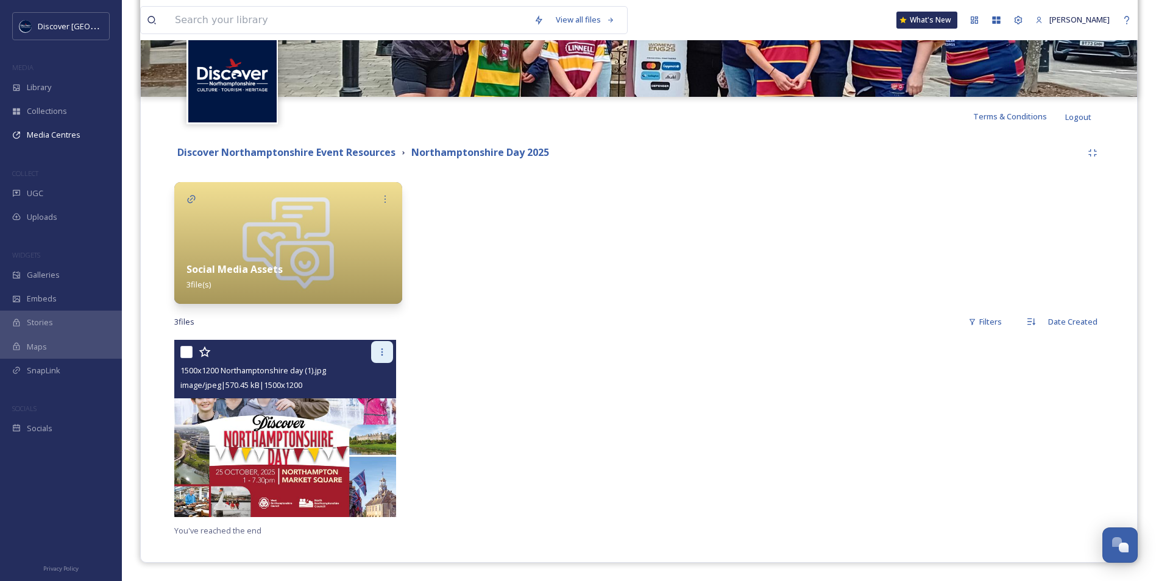
click at [381, 355] on icon at bounding box center [382, 352] width 10 height 10
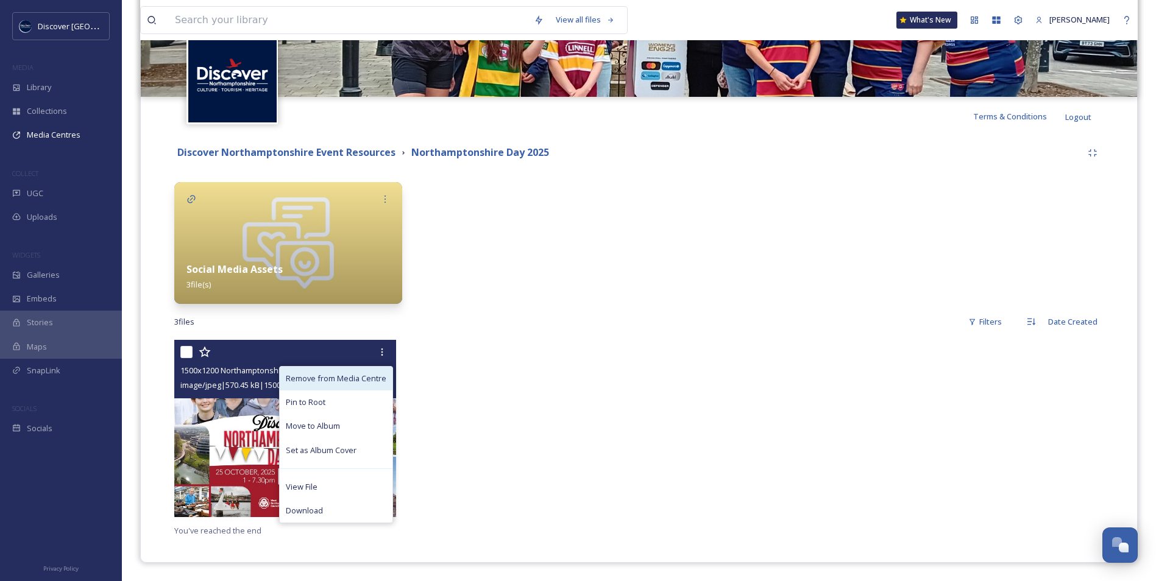
click at [377, 382] on span "Remove from Media Centre" at bounding box center [336, 379] width 101 height 12
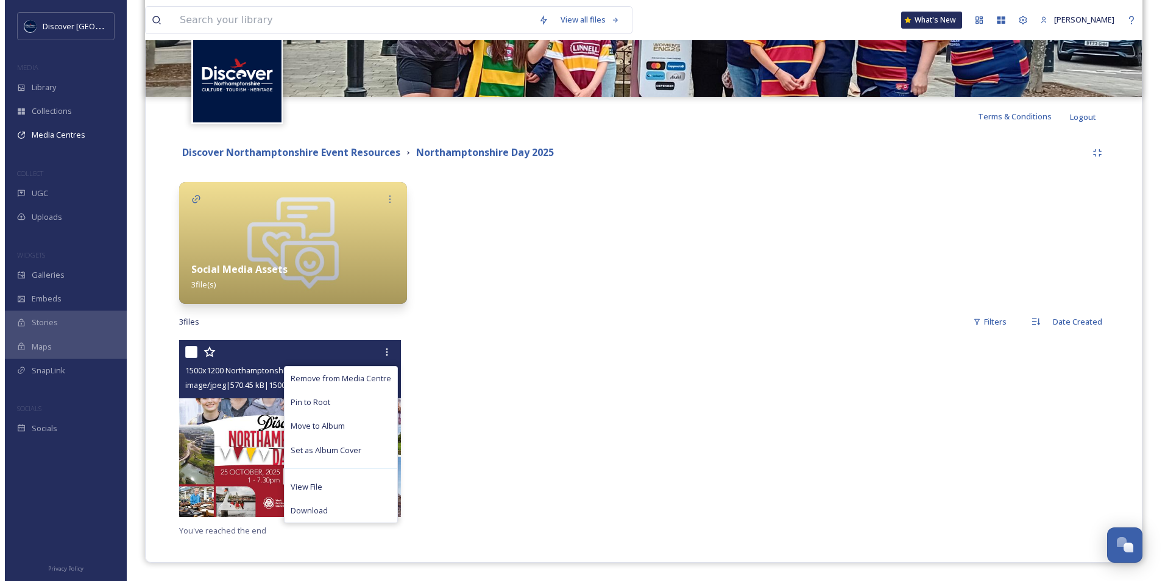
scroll to position [0, 0]
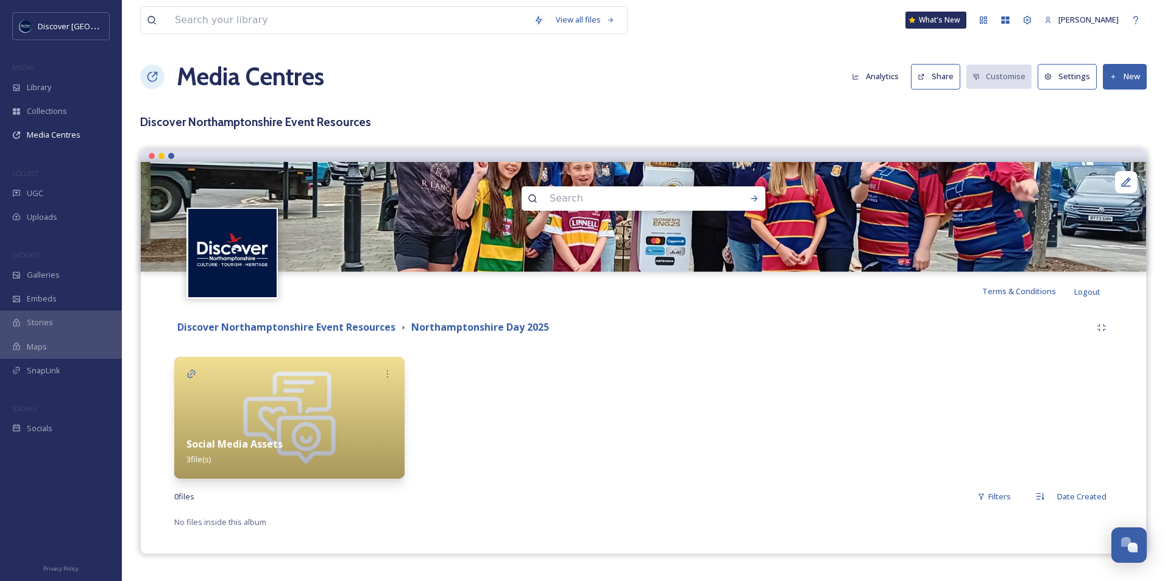
scroll to position [3080, 0]
click at [1142, 80] on button "New" at bounding box center [1125, 76] width 44 height 25
click at [1126, 102] on span "Add Files" at bounding box center [1117, 105] width 33 height 12
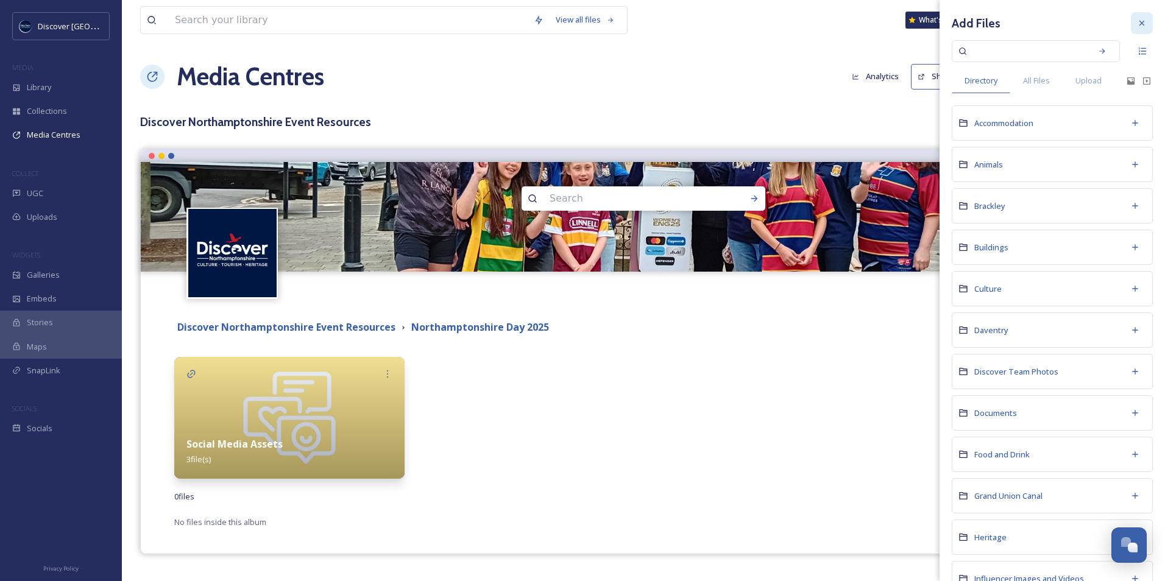
click at [1131, 24] on div at bounding box center [1142, 23] width 22 height 22
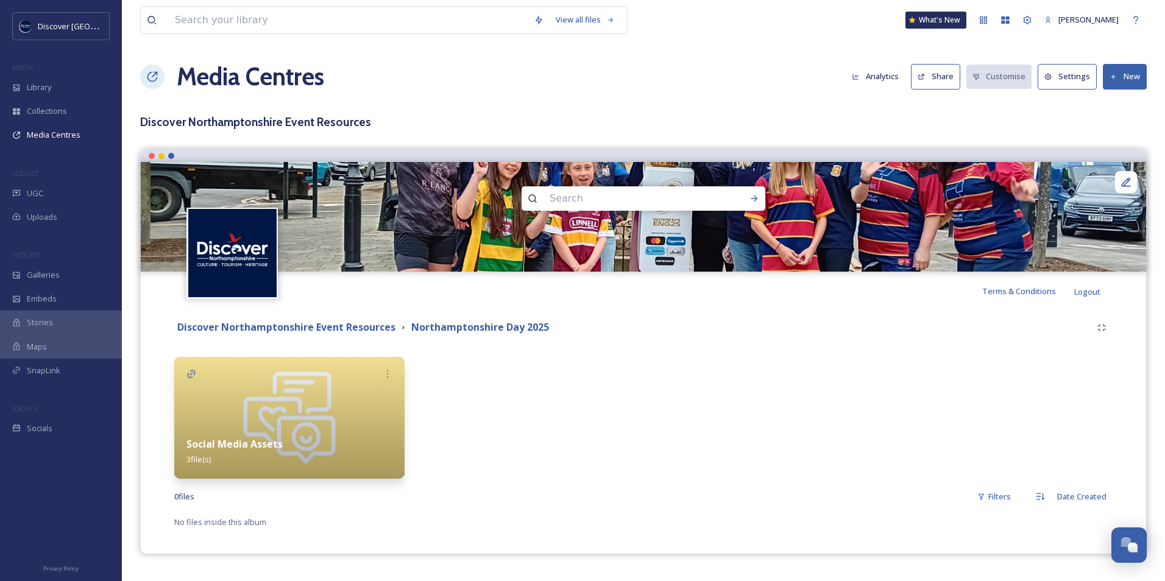
click at [1119, 84] on button "New" at bounding box center [1125, 76] width 44 height 25
click at [1109, 130] on span "Add Album" at bounding box center [1121, 129] width 40 height 12
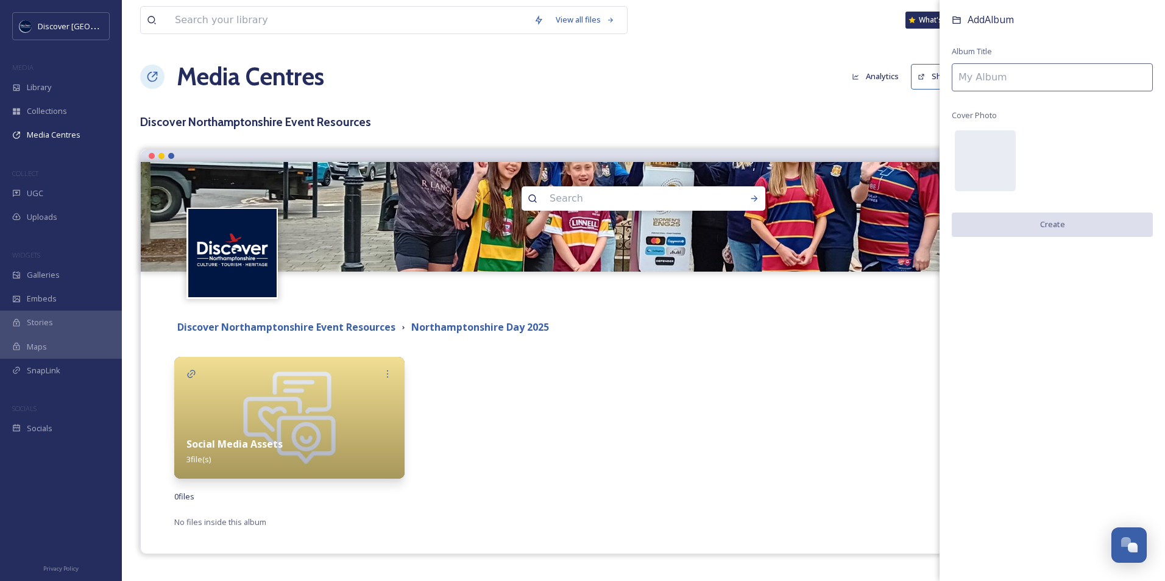
click at [1033, 75] on input at bounding box center [1052, 77] width 201 height 28
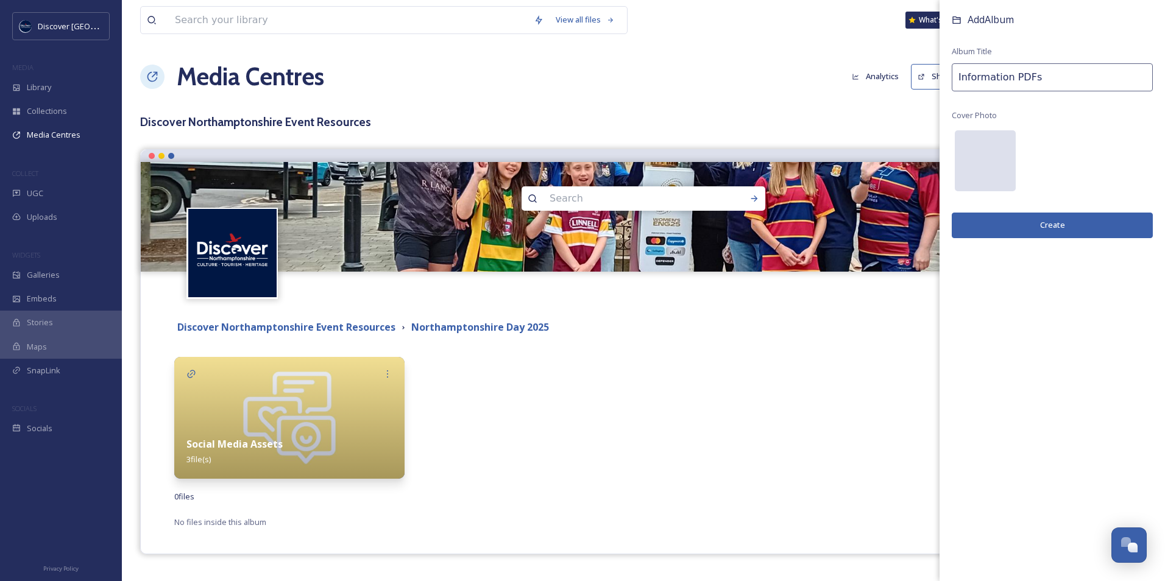
type input "Information PDFs"
click at [973, 175] on div at bounding box center [985, 160] width 61 height 61
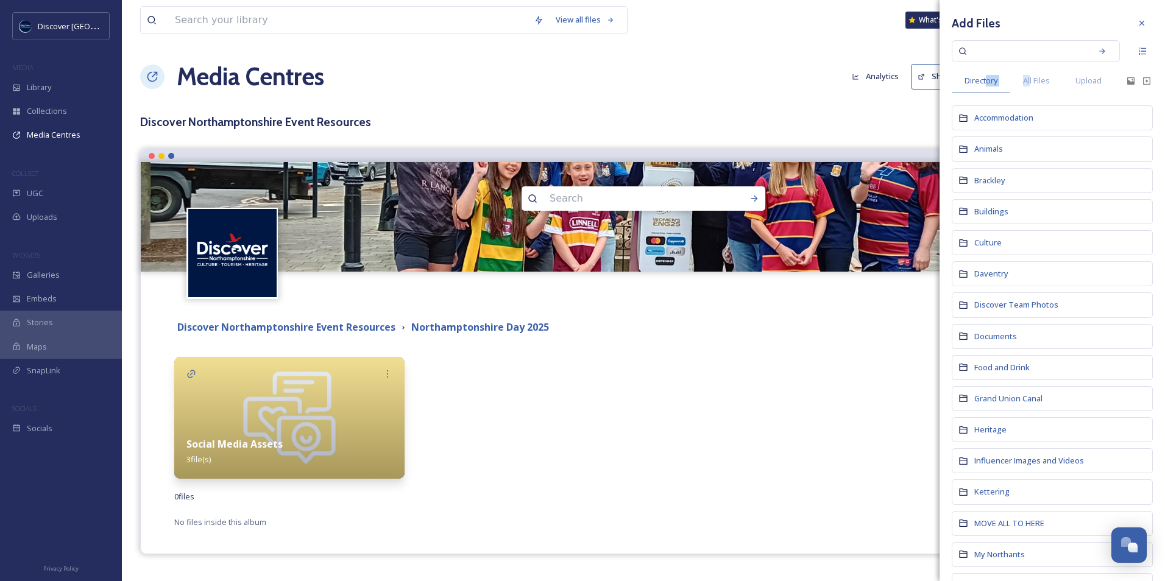
drag, startPoint x: 1031, startPoint y: 77, endPoint x: 987, endPoint y: 65, distance: 46.1
click at [987, 65] on div "Add Files Directory All Files Upload Accommodation Animals Brackley Buildings C…" at bounding box center [1053, 563] width 226 height 1126
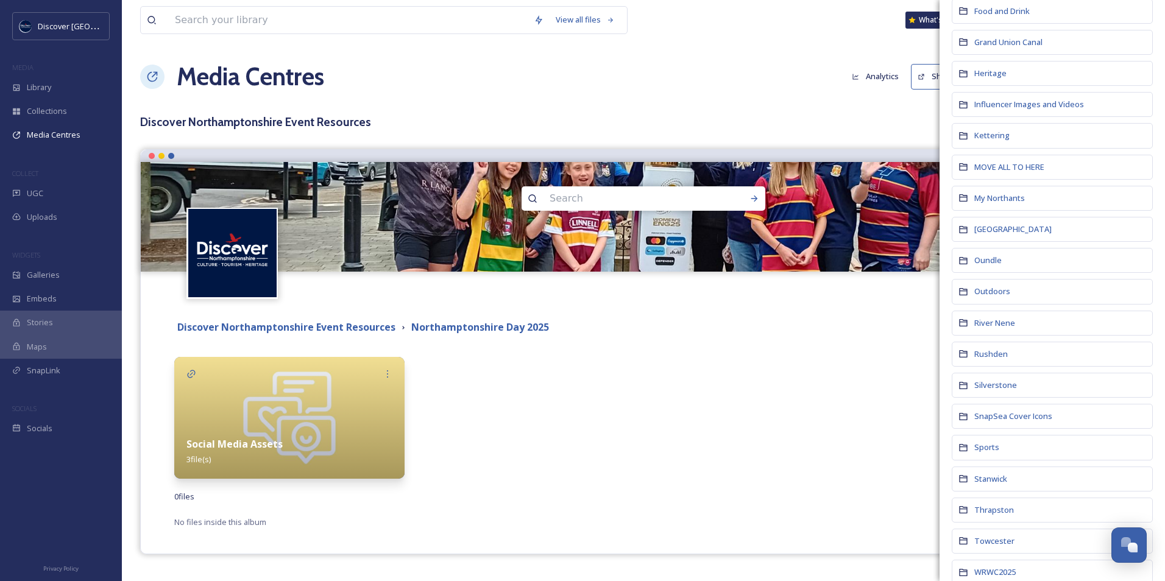
scroll to position [366, 0]
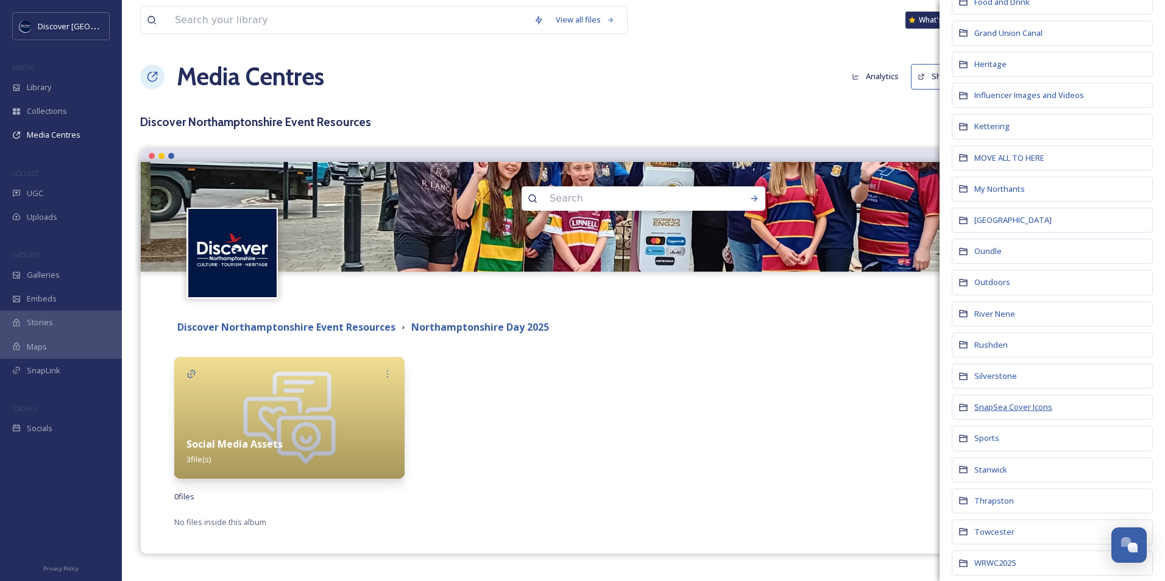
click at [1006, 410] on span "SnapSea Cover Icons" at bounding box center [1014, 407] width 78 height 11
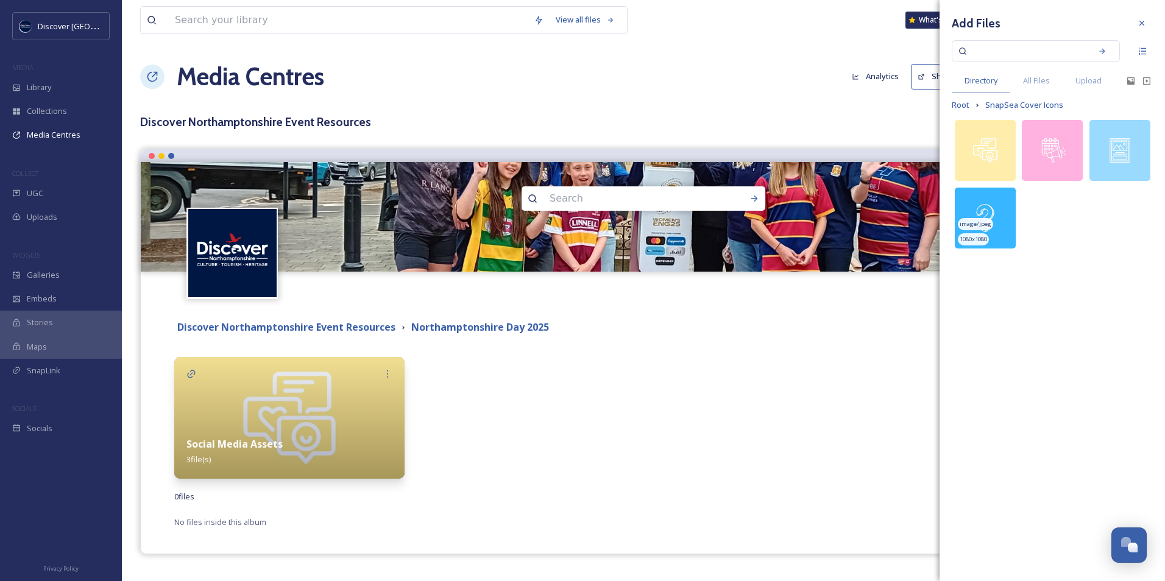
click at [997, 229] on img at bounding box center [985, 218] width 61 height 61
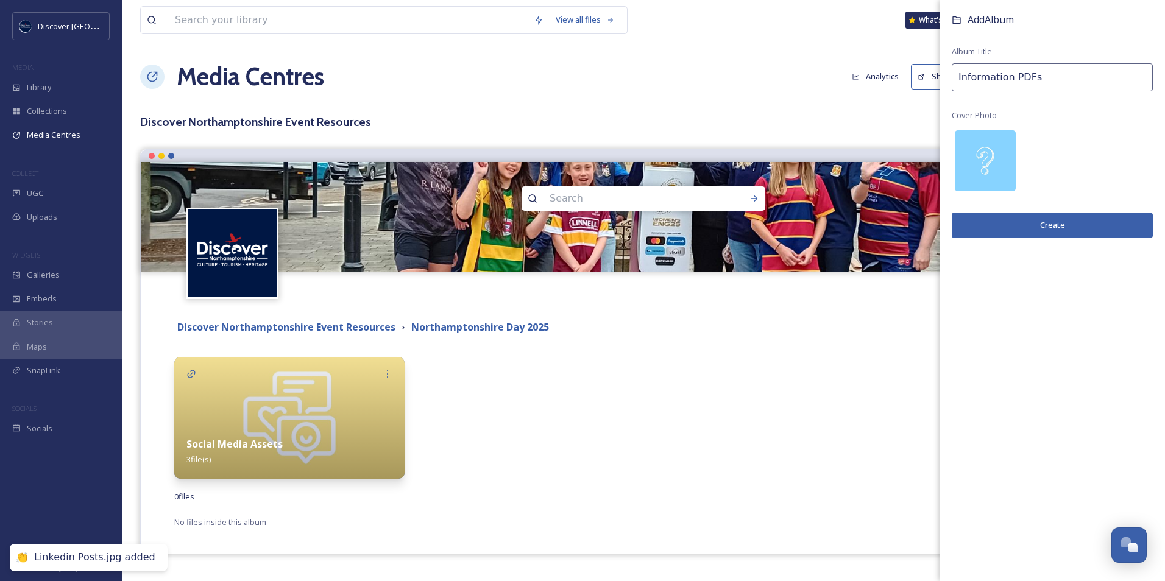
click at [1014, 222] on button "Create" at bounding box center [1052, 225] width 201 height 25
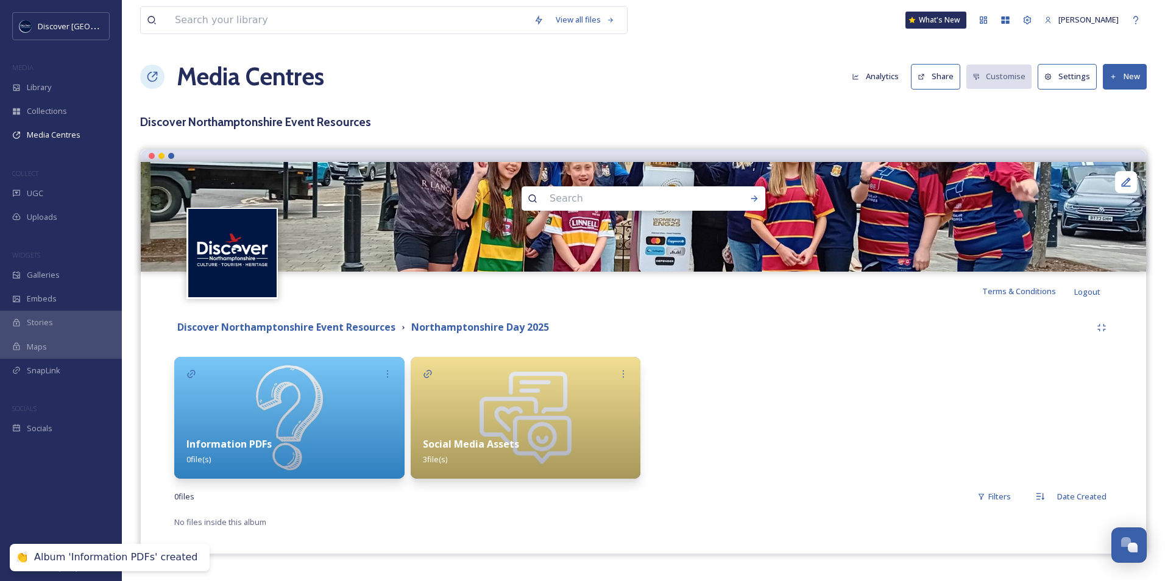
click at [293, 419] on img at bounding box center [289, 418] width 230 height 122
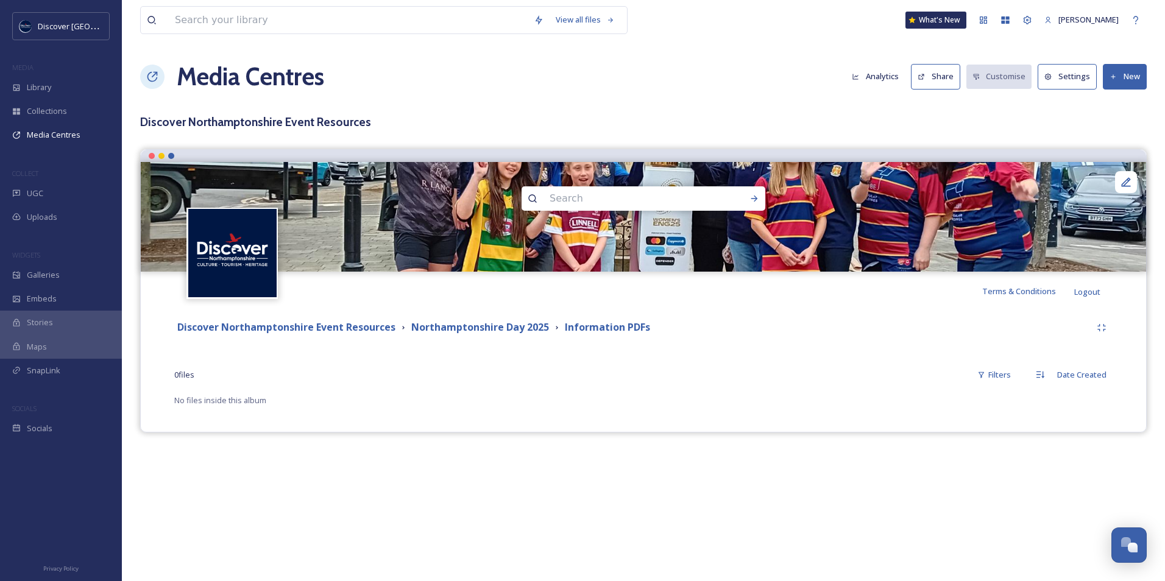
click at [1128, 80] on button "New" at bounding box center [1125, 76] width 44 height 25
click at [1123, 108] on span "Add Files" at bounding box center [1117, 105] width 33 height 12
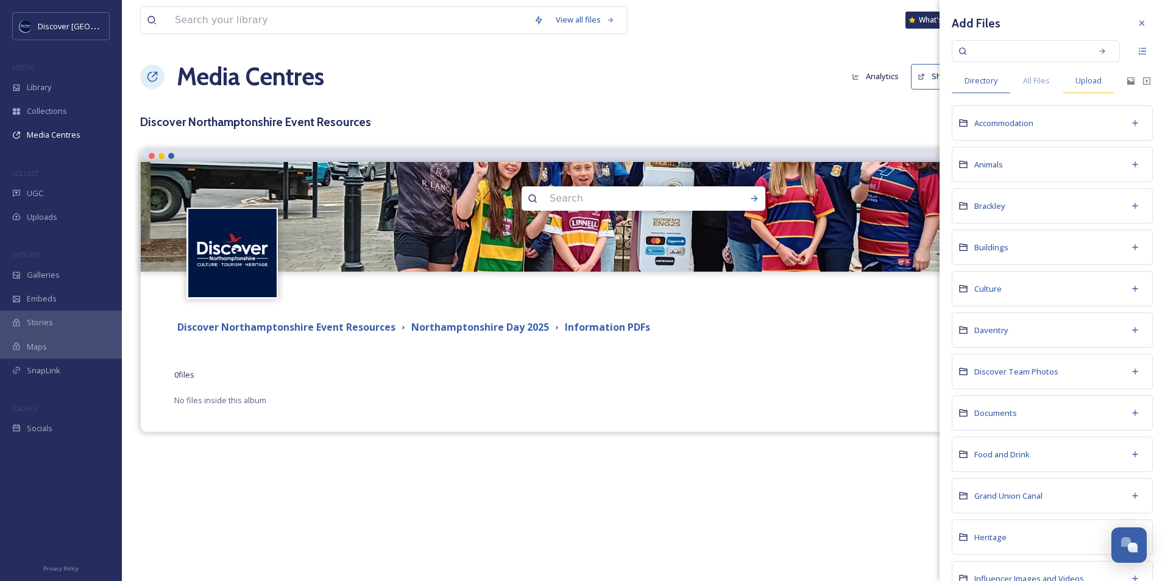
click at [1079, 82] on span "Upload" at bounding box center [1089, 81] width 26 height 12
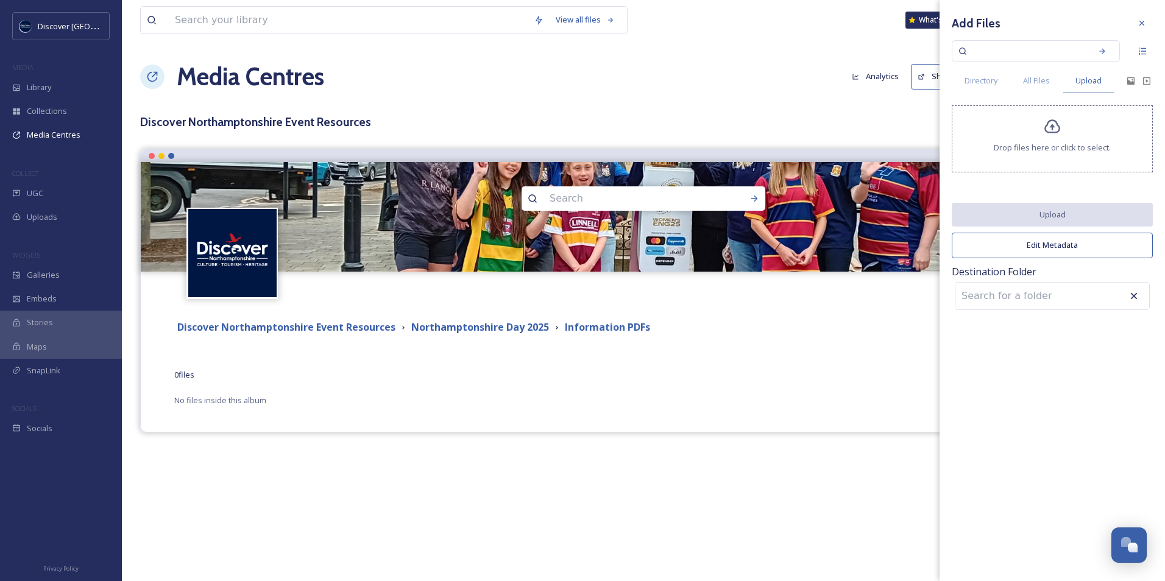
click at [1064, 139] on div "Drop files here or click to select." at bounding box center [1052, 138] width 201 height 67
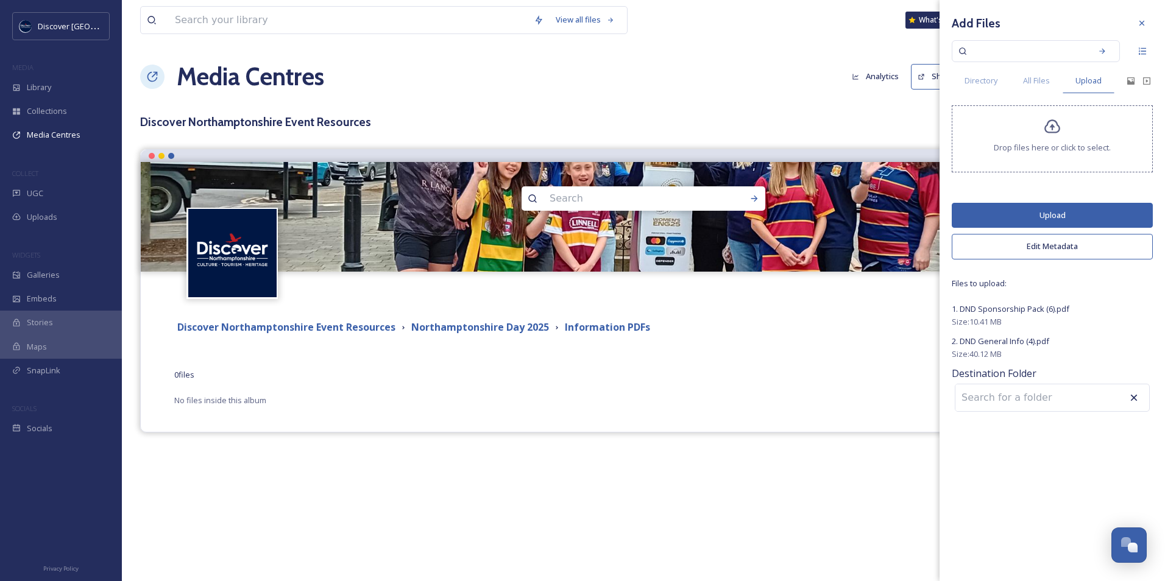
click at [1000, 211] on button "Upload" at bounding box center [1052, 215] width 201 height 25
